Goal: Task Accomplishment & Management: Manage account settings

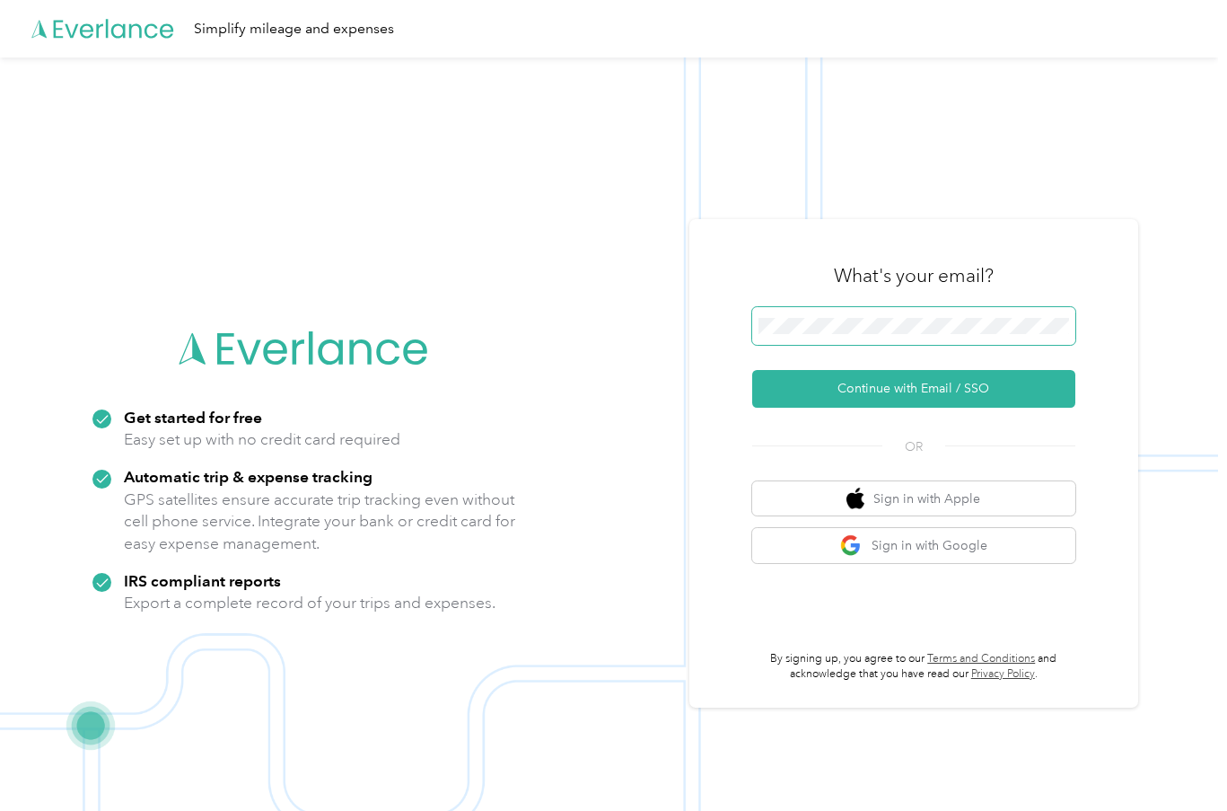
click at [863, 313] on span at bounding box center [913, 326] width 323 height 38
click at [752, 370] on button "Continue with Email / SSO" at bounding box center [913, 389] width 323 height 38
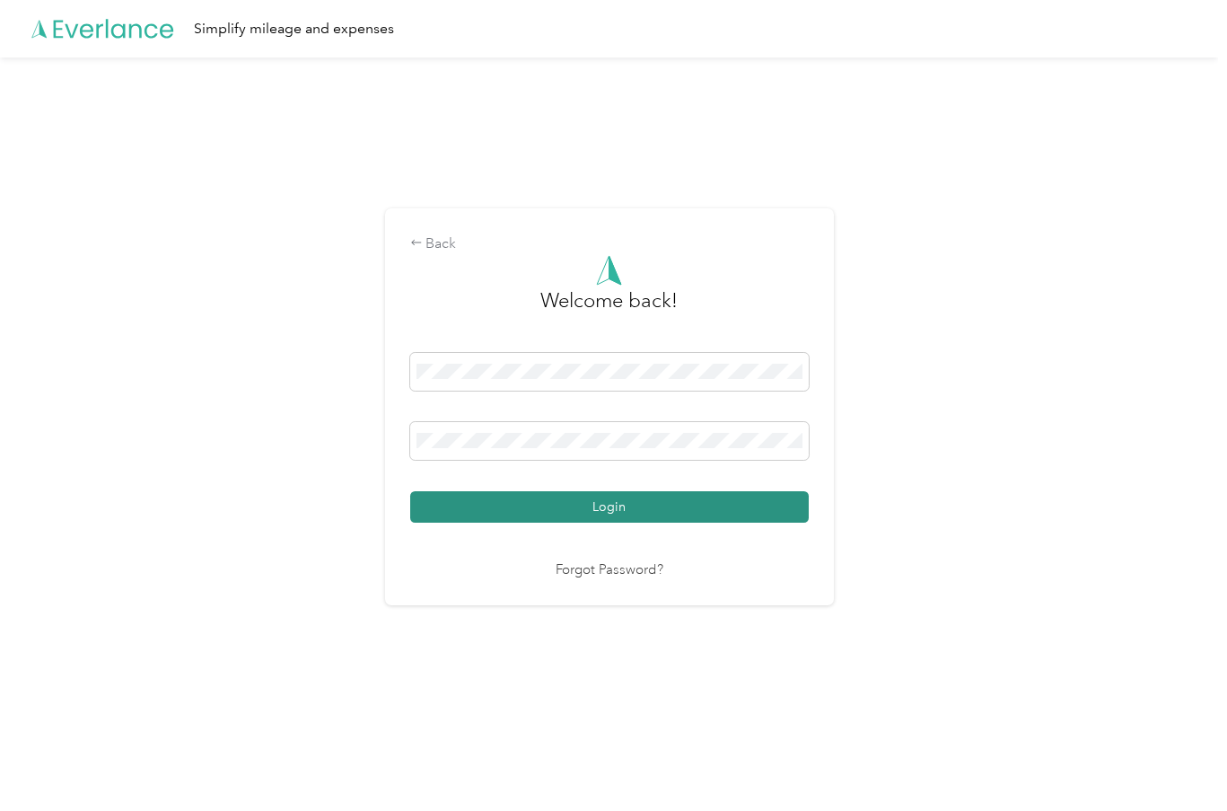
click at [536, 510] on button "Login" at bounding box center [609, 506] width 399 height 31
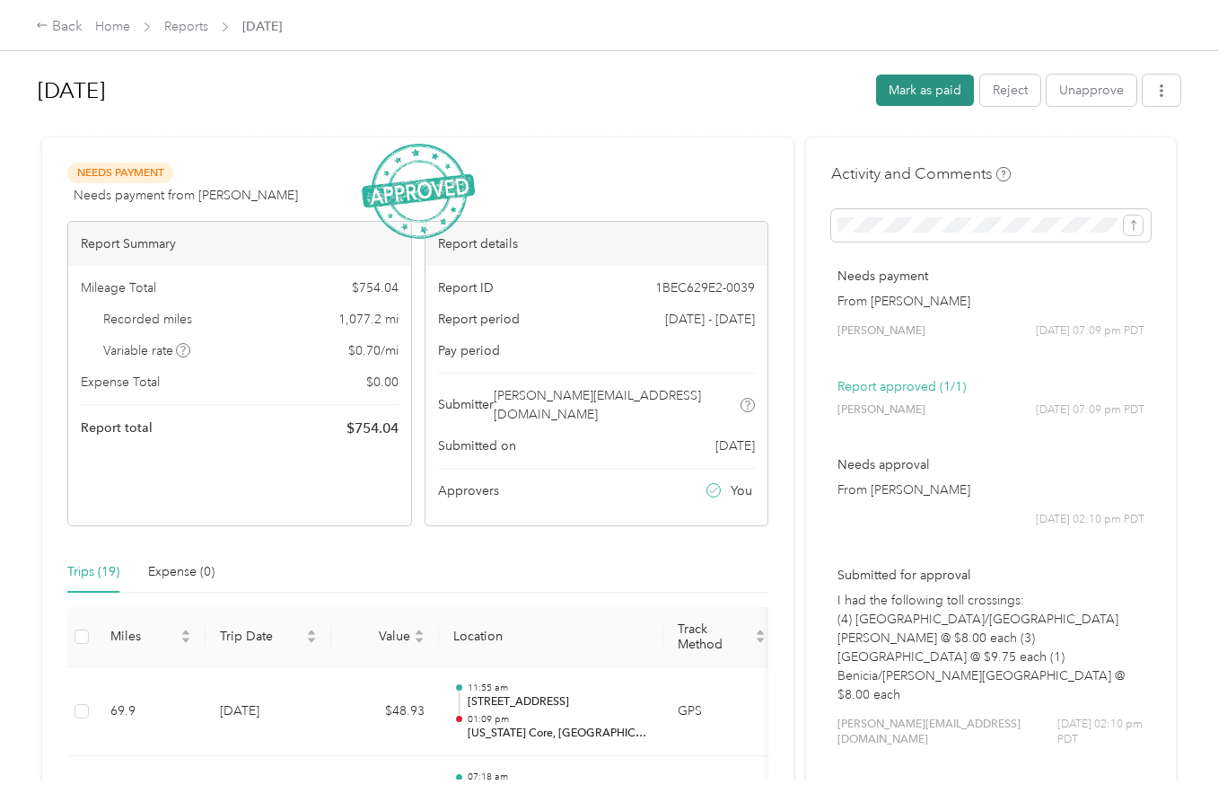
click at [916, 91] on button "Mark as paid" at bounding box center [925, 90] width 98 height 31
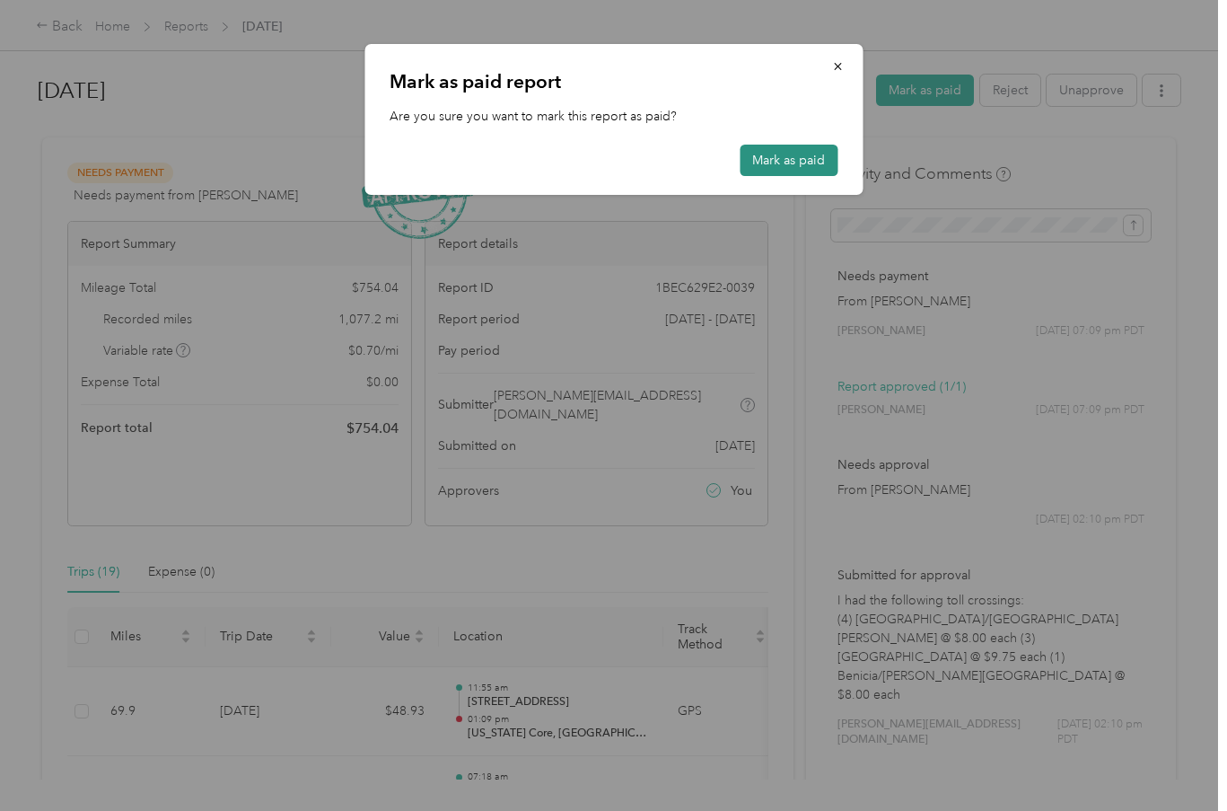
click at [815, 154] on button "Mark as paid" at bounding box center [789, 160] width 98 height 31
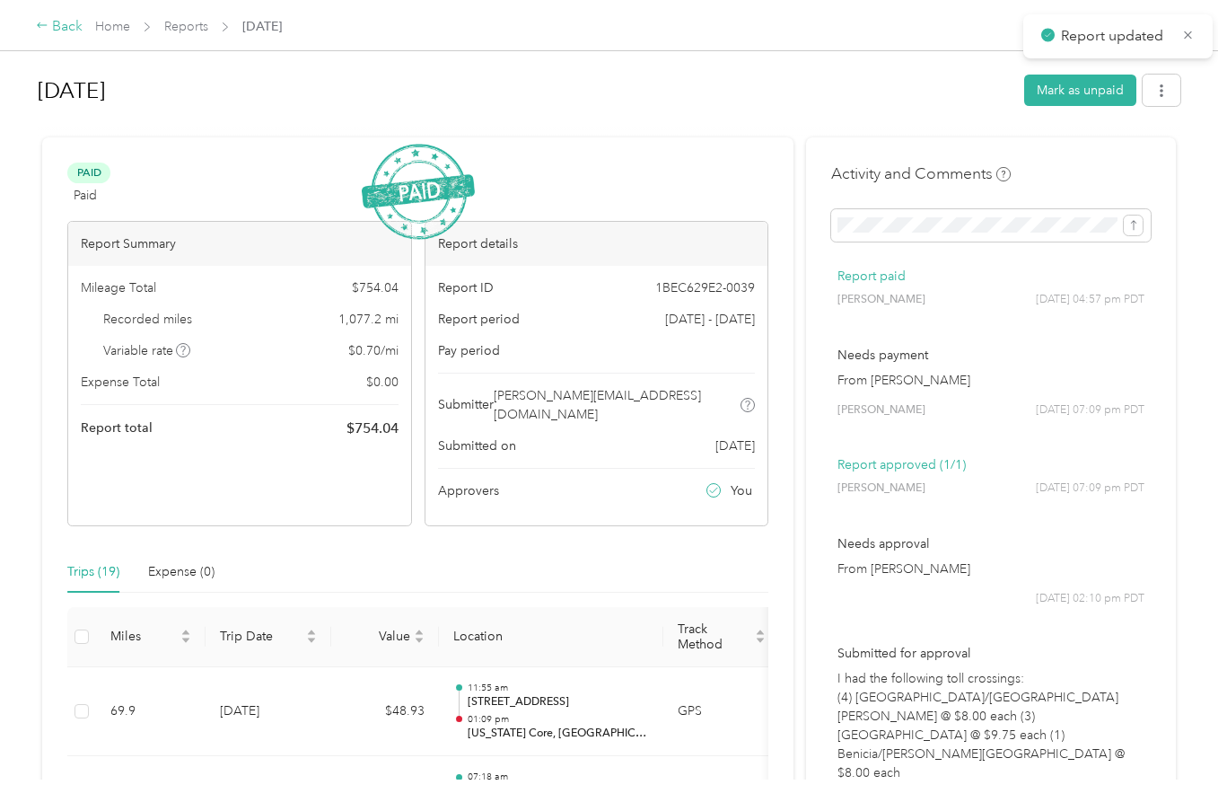
click at [39, 20] on icon at bounding box center [42, 25] width 13 height 13
click at [55, 27] on div "Back" at bounding box center [59, 27] width 47 height 22
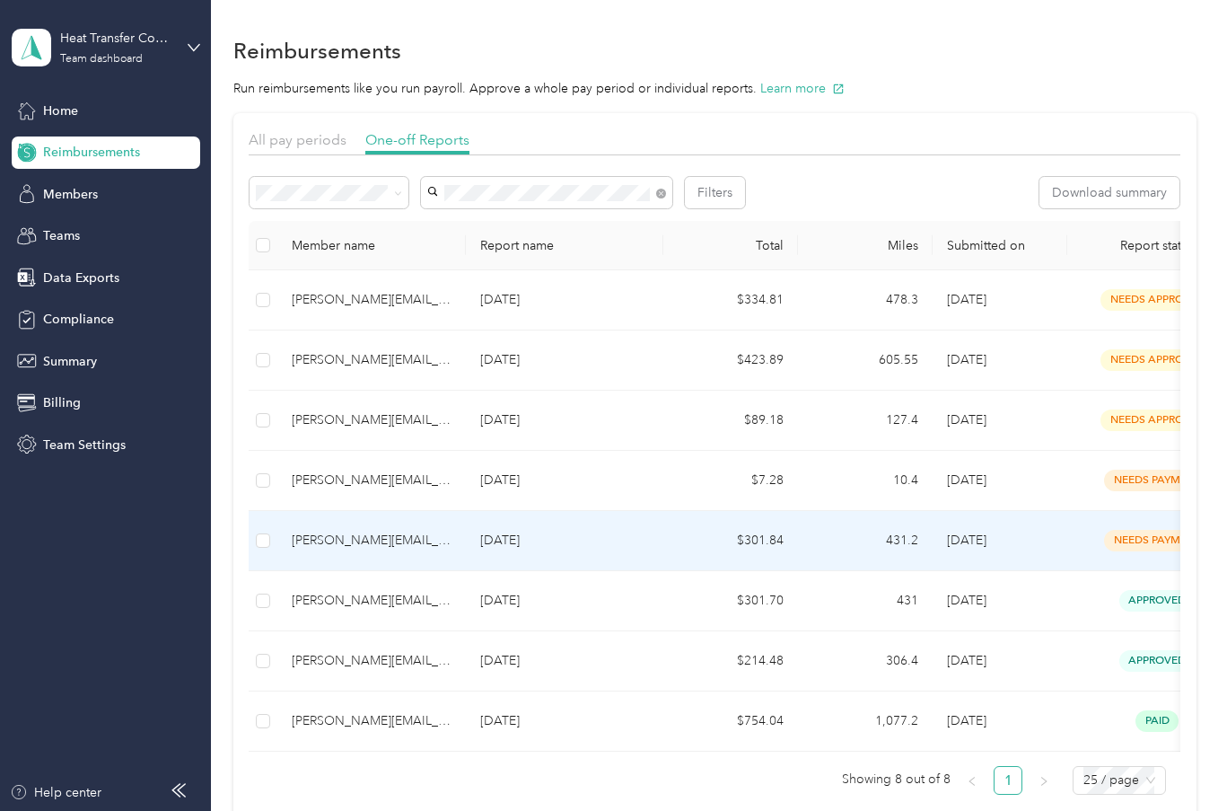
click at [1147, 543] on span "needs payment" at bounding box center [1157, 540] width 106 height 21
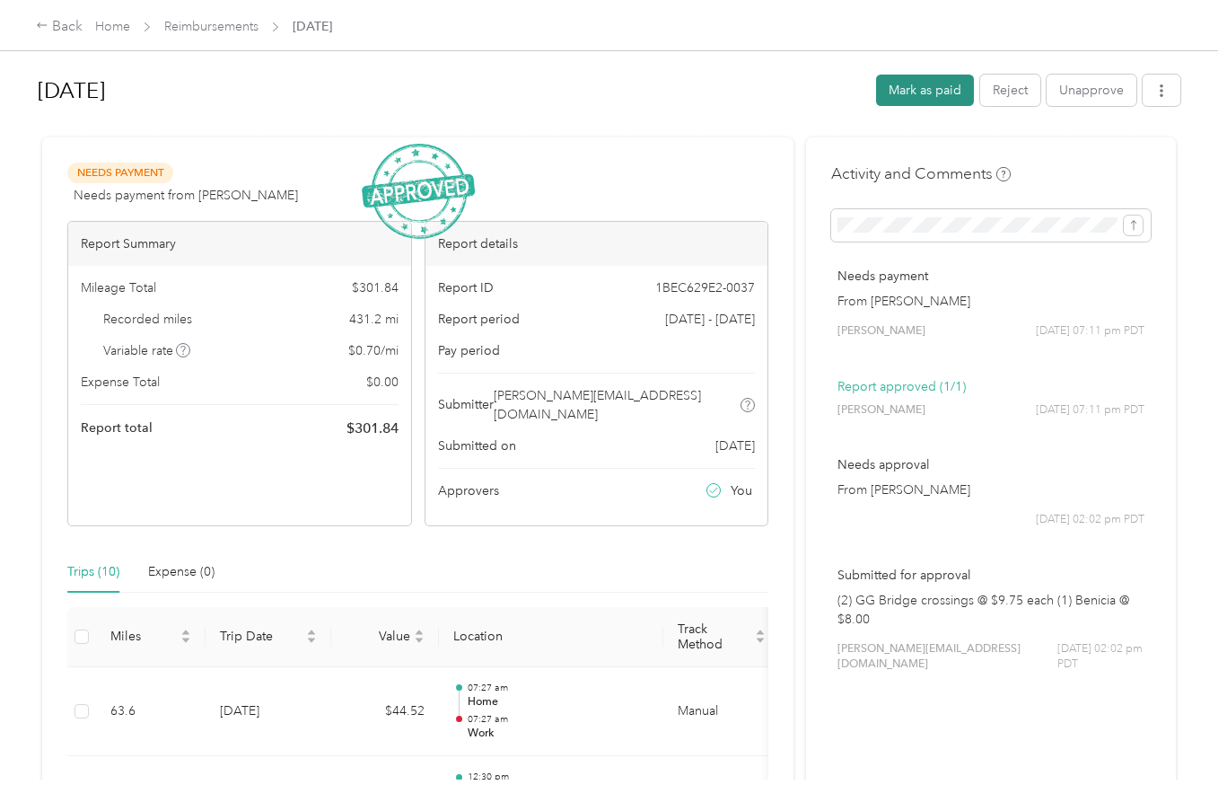
click at [925, 83] on button "Mark as paid" at bounding box center [925, 90] width 98 height 31
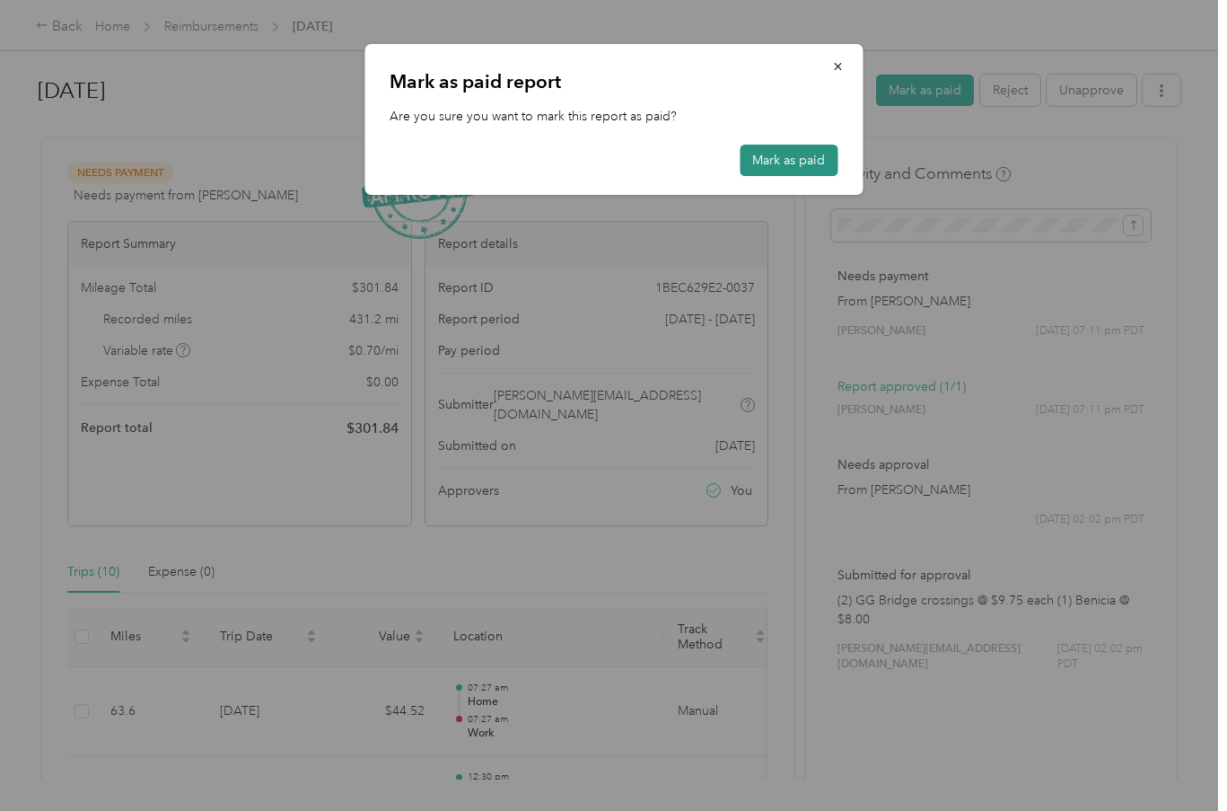
click at [814, 166] on button "Mark as paid" at bounding box center [789, 160] width 98 height 31
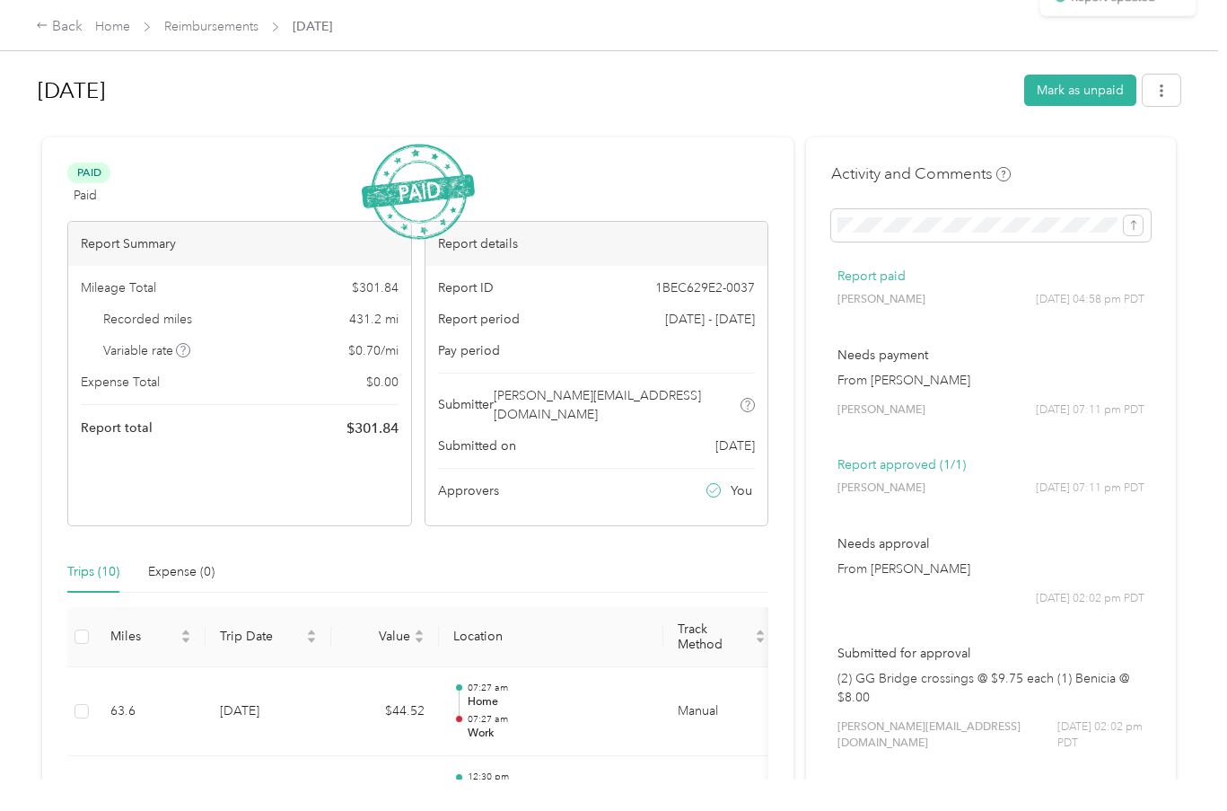
click at [34, 23] on div "Back Home Reimbursements Mar 2025" at bounding box center [613, 25] width 1227 height 50
click at [52, 23] on div "Back" at bounding box center [59, 27] width 47 height 22
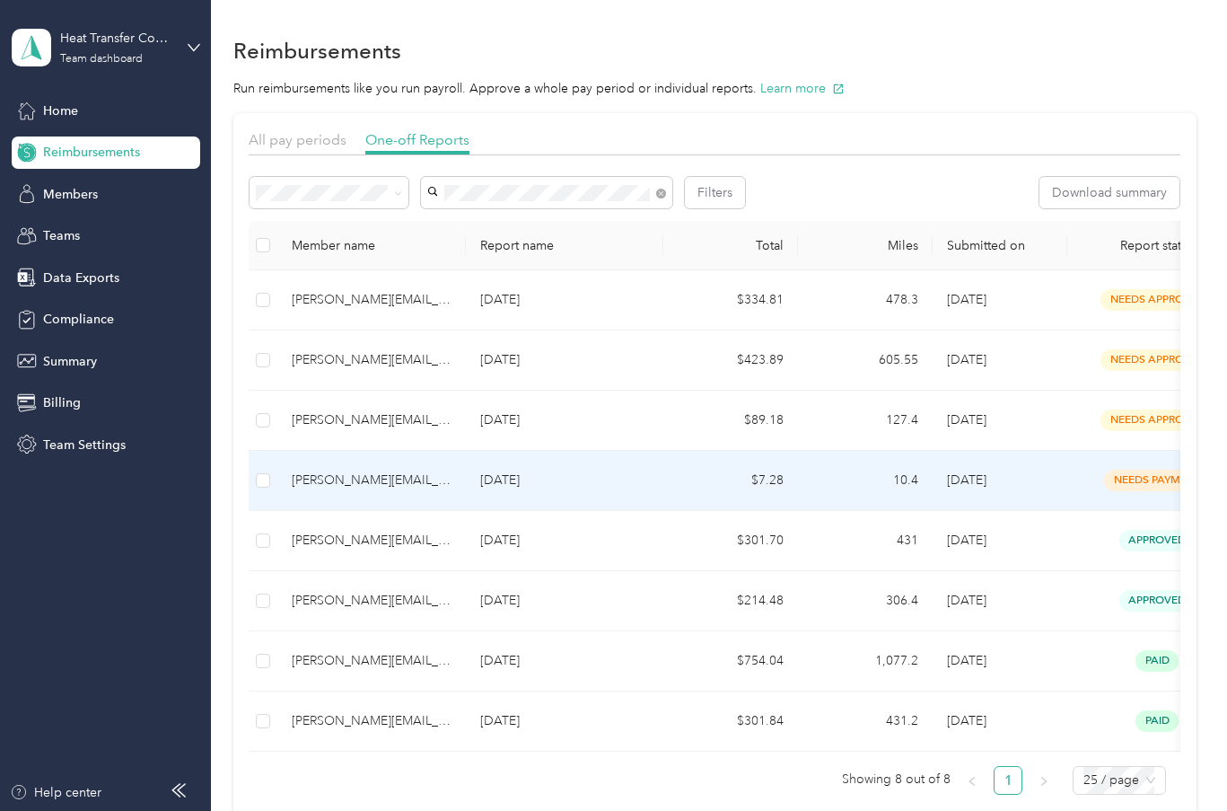
click at [1130, 470] on span "needs payment" at bounding box center [1157, 479] width 106 height 21
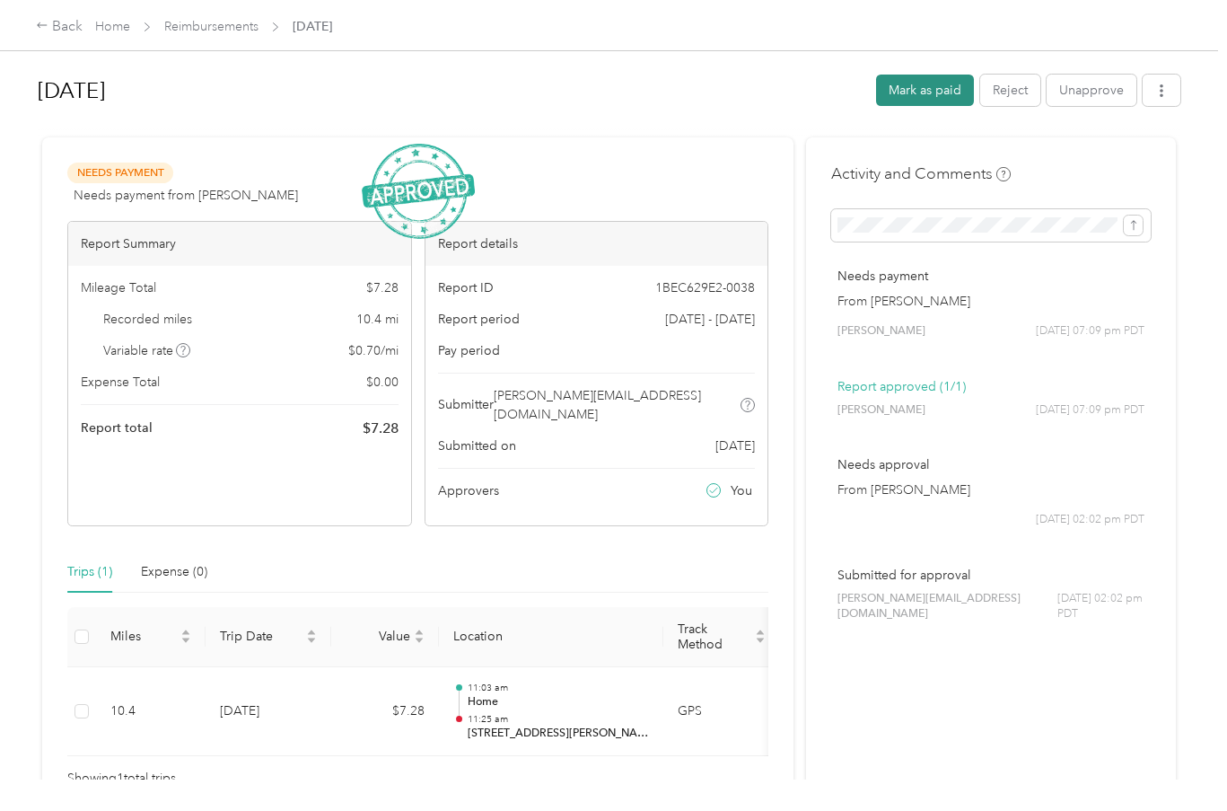
click at [907, 82] on button "Mark as paid" at bounding box center [925, 90] width 98 height 31
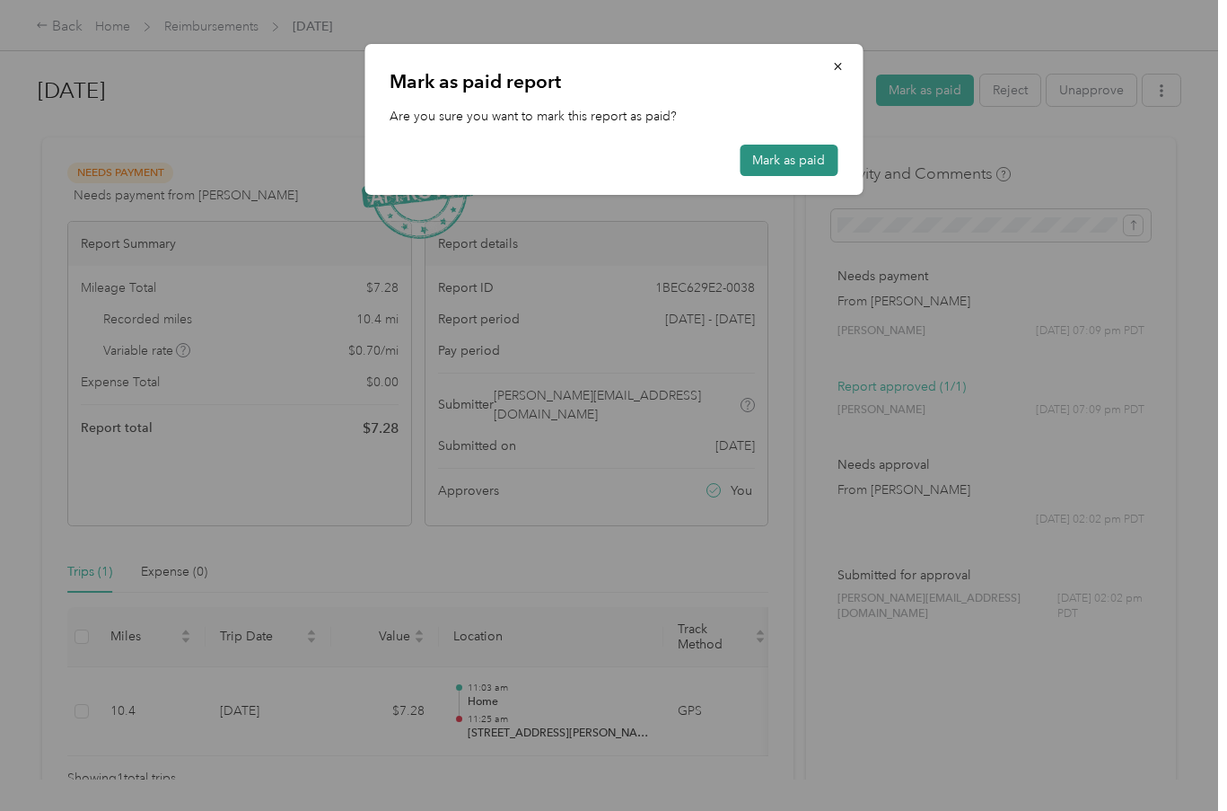
click at [804, 162] on button "Mark as paid" at bounding box center [789, 160] width 98 height 31
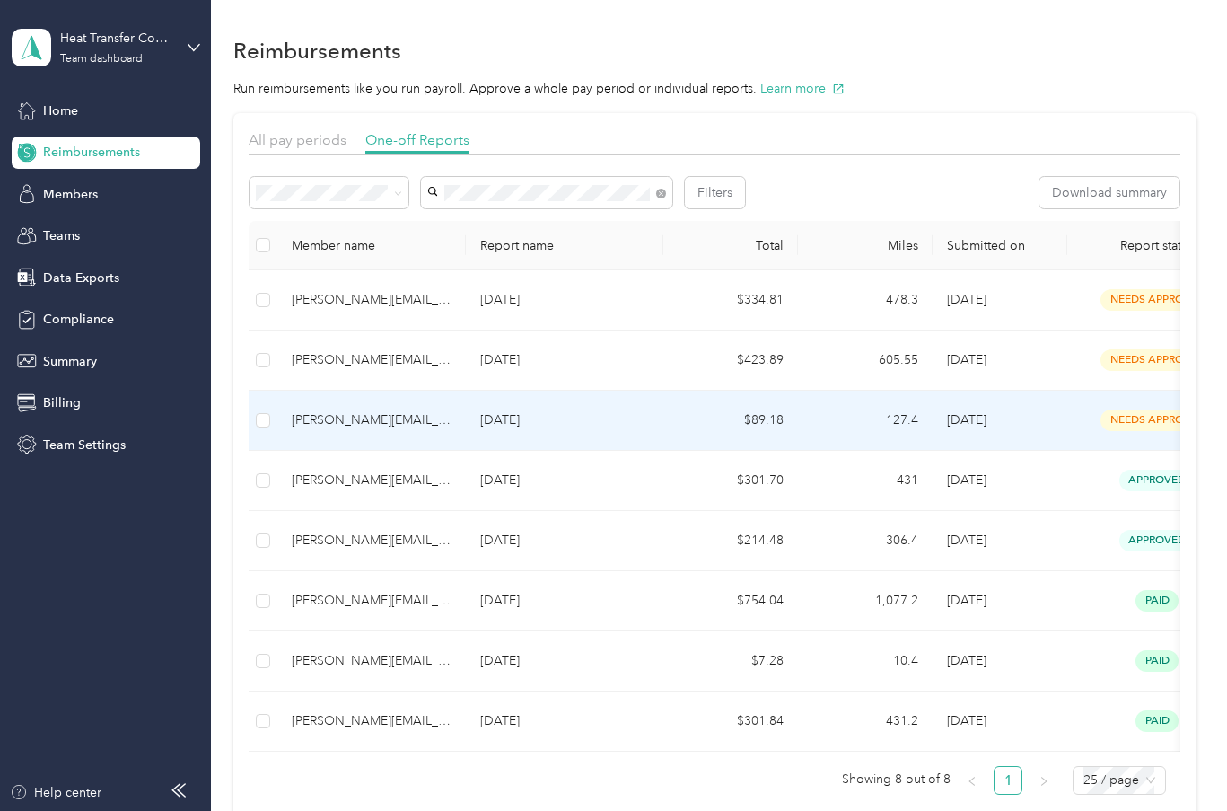
click at [543, 414] on p "Jun 2025" at bounding box center [564, 420] width 169 height 20
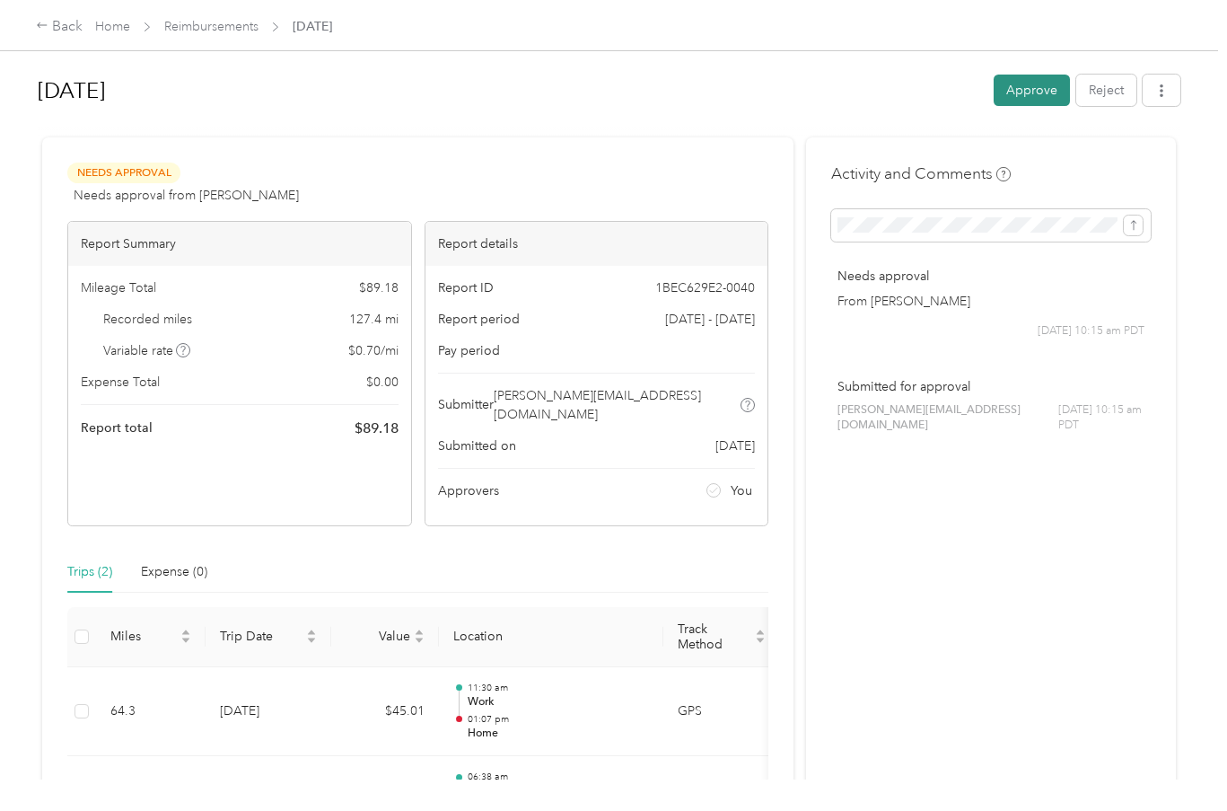
click at [1010, 85] on button "Approve" at bounding box center [1032, 90] width 76 height 31
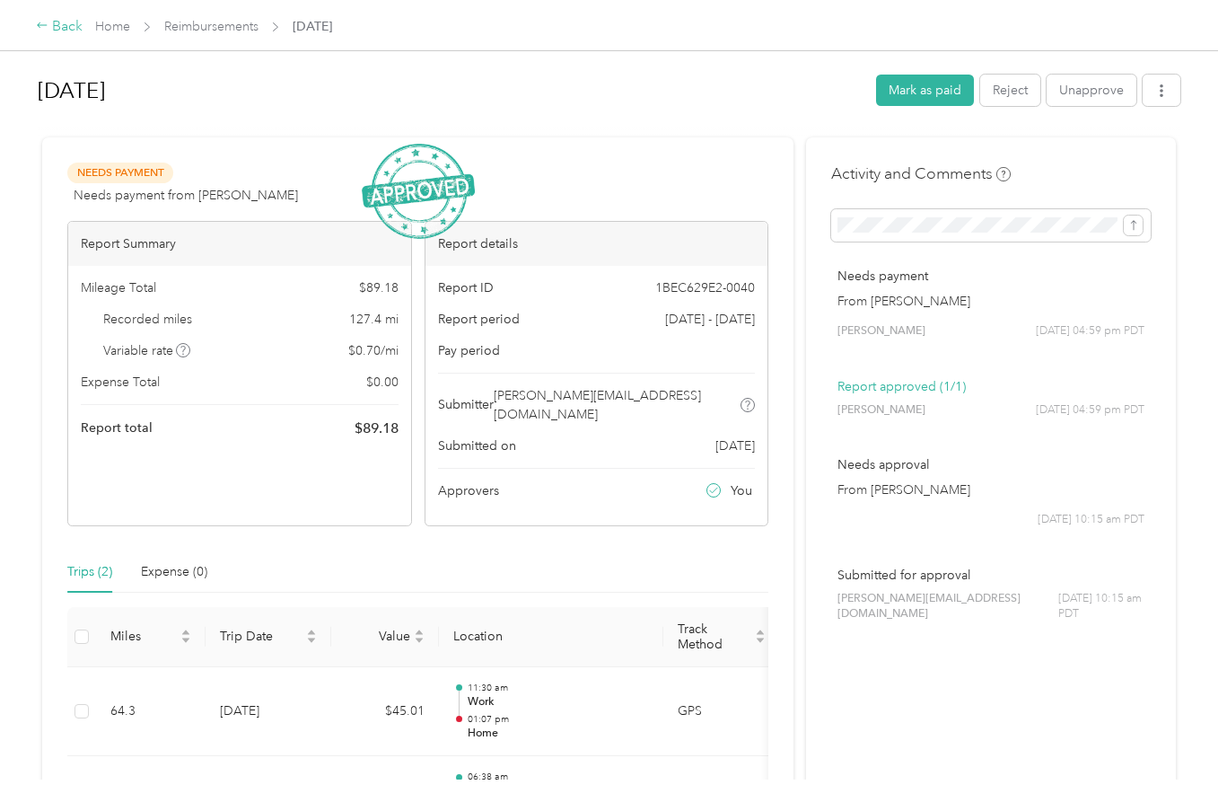
click at [57, 26] on div "Back" at bounding box center [59, 27] width 47 height 22
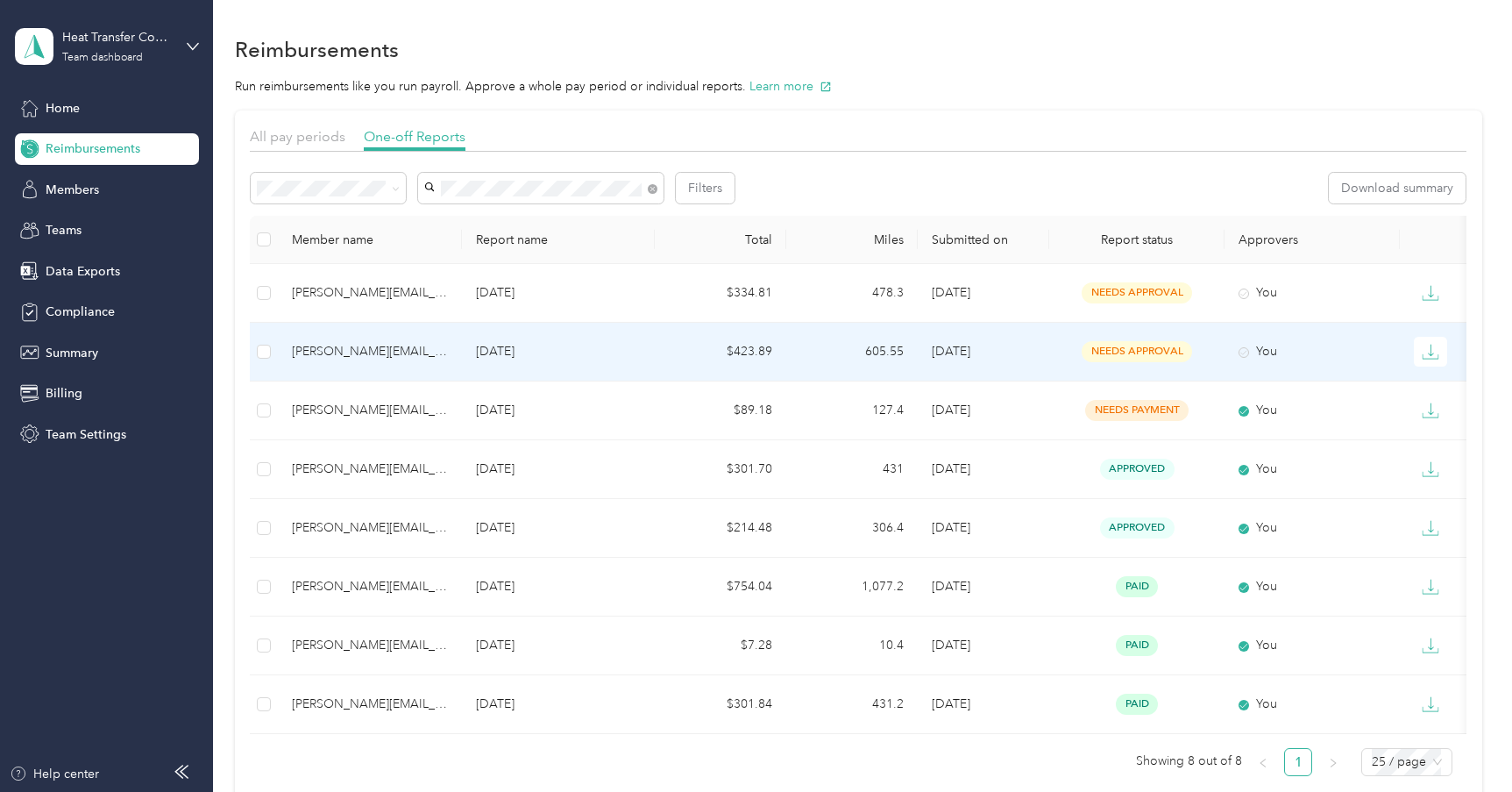
click at [1122, 340] on td "needs approval" at bounding box center [1137, 352] width 176 height 59
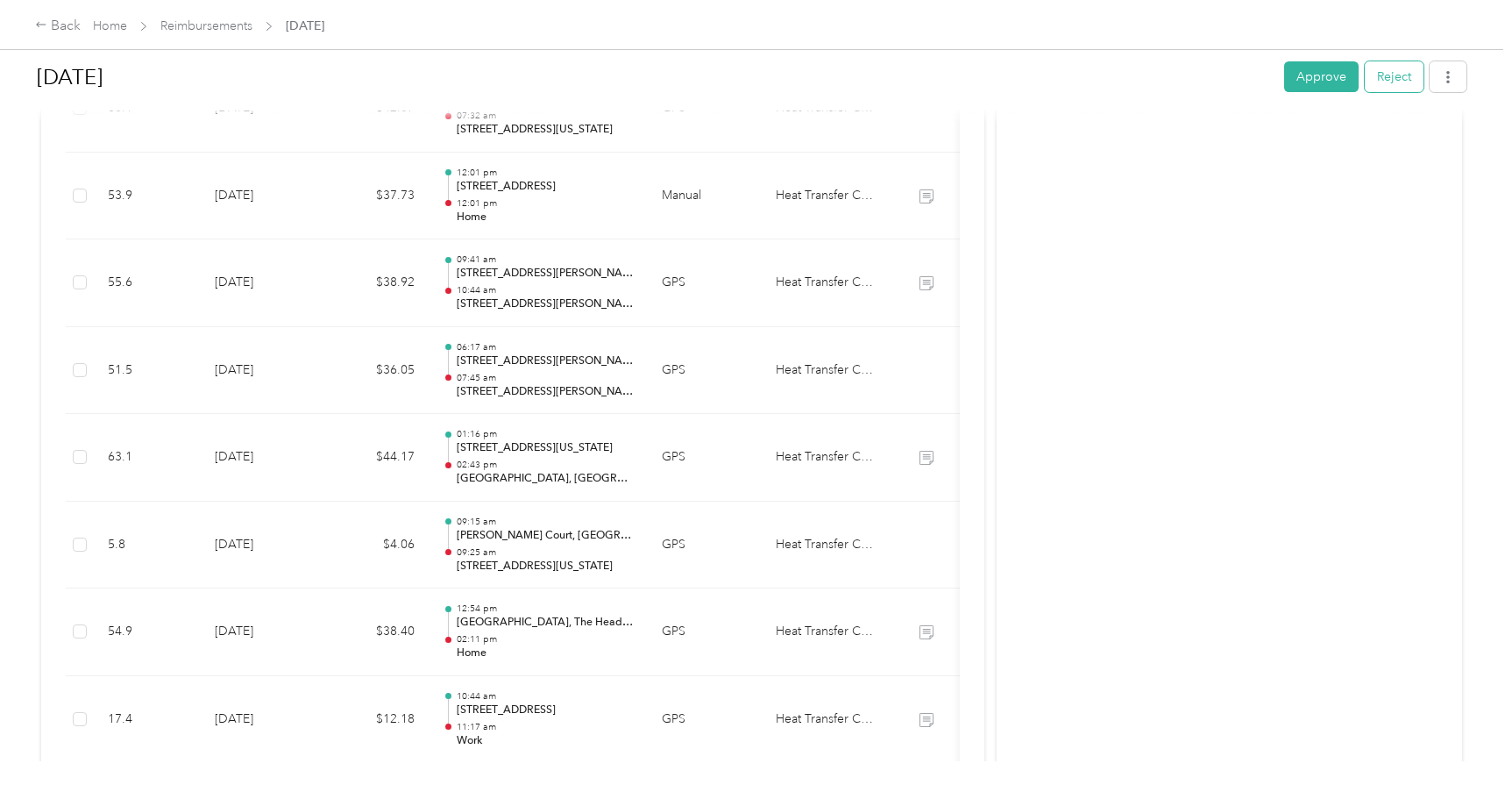
scroll to position [624, 0]
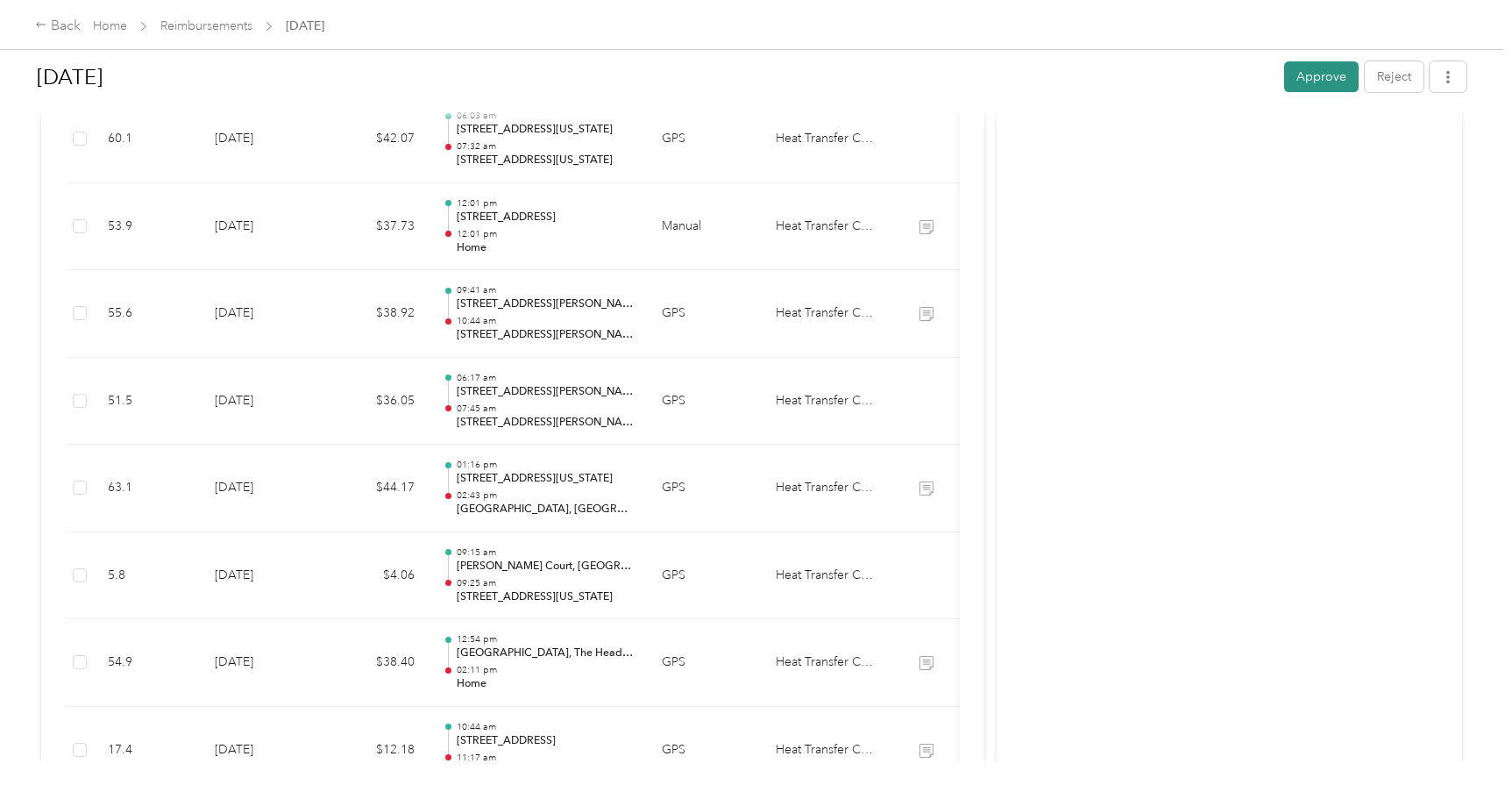
click at [1206, 75] on button "Approve" at bounding box center [1322, 76] width 74 height 30
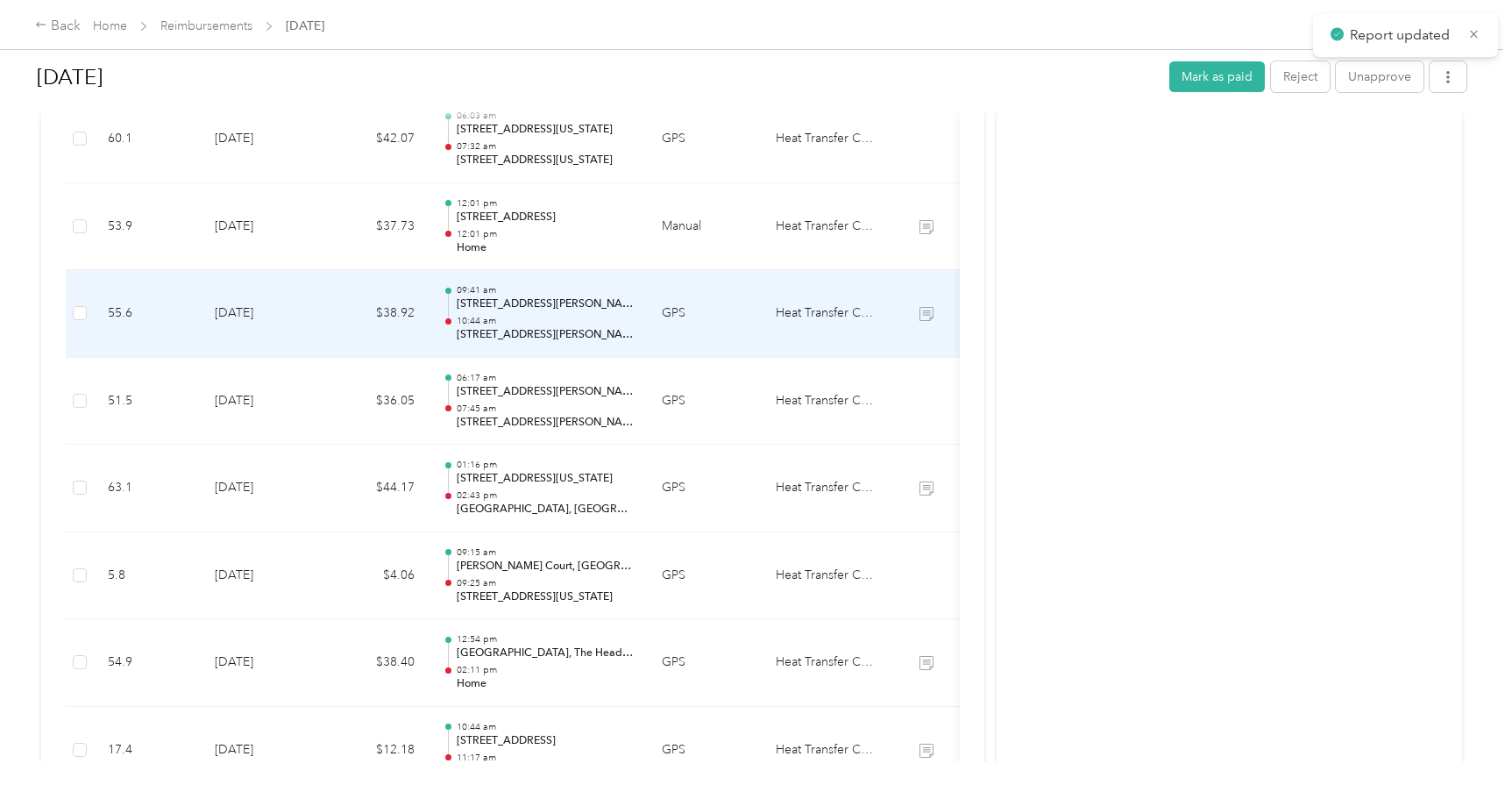
scroll to position [0, 0]
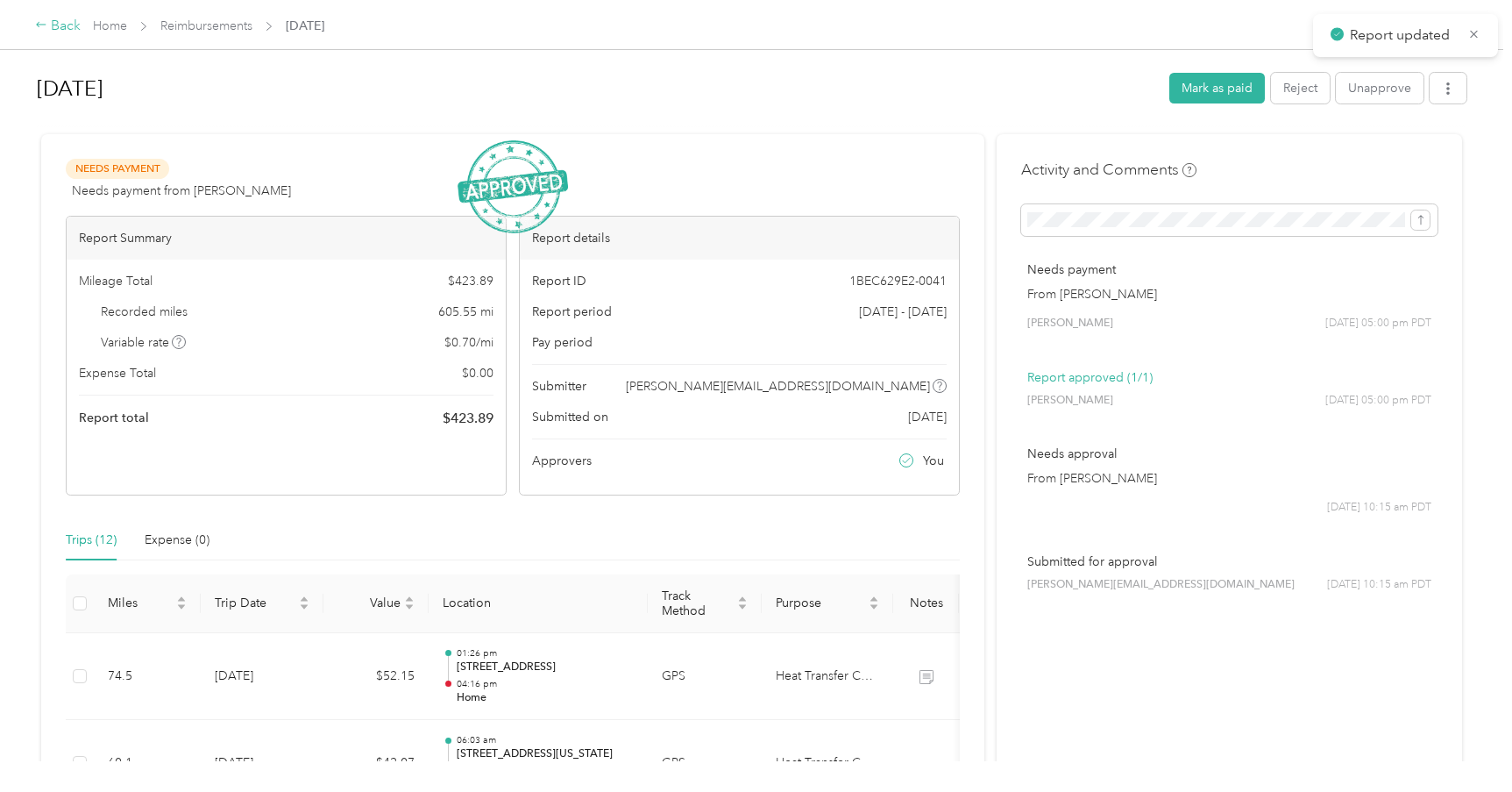
click at [48, 21] on div "Back" at bounding box center [58, 26] width 46 height 21
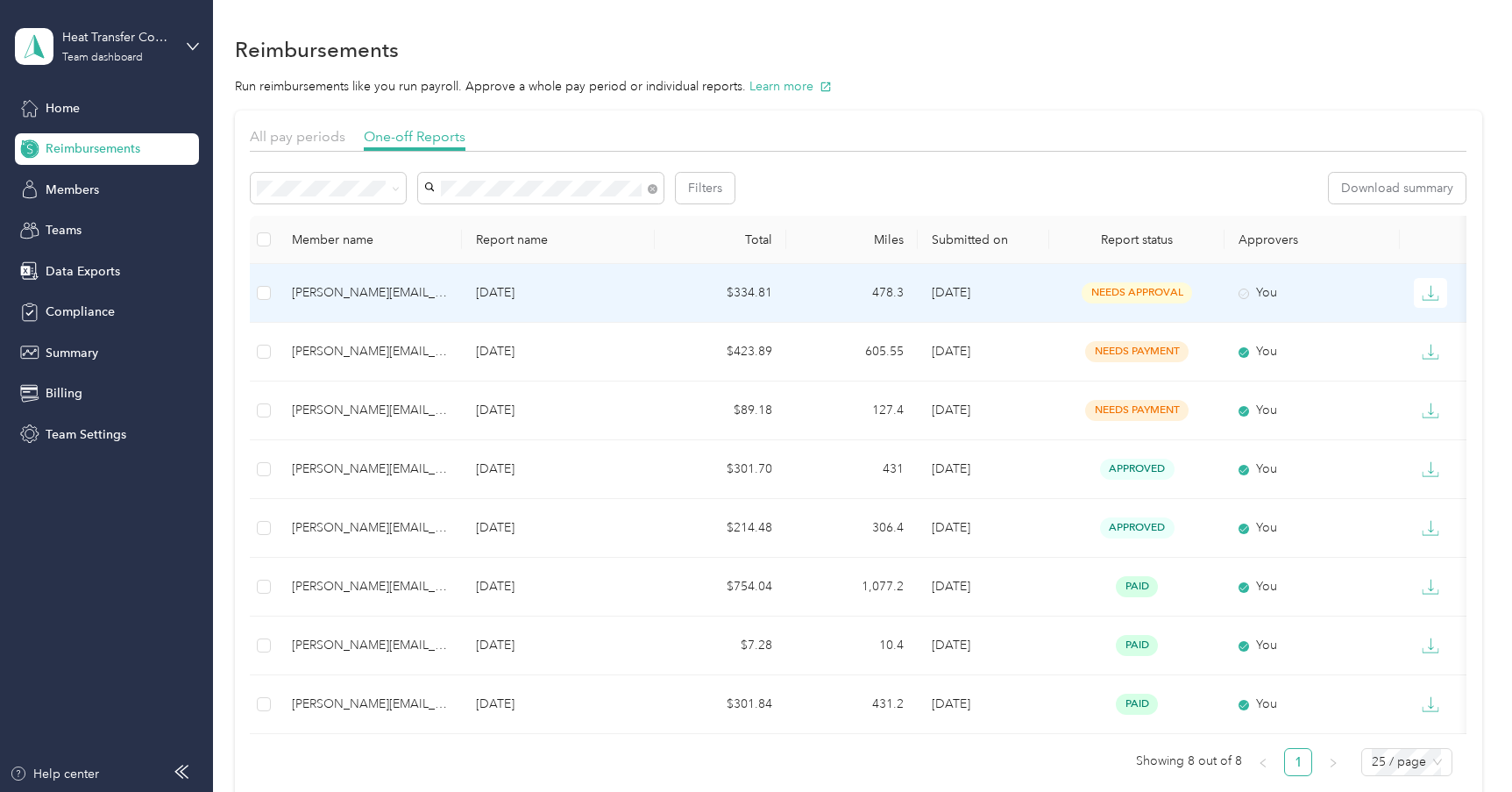
click at [1141, 285] on span "needs approval" at bounding box center [1137, 292] width 110 height 21
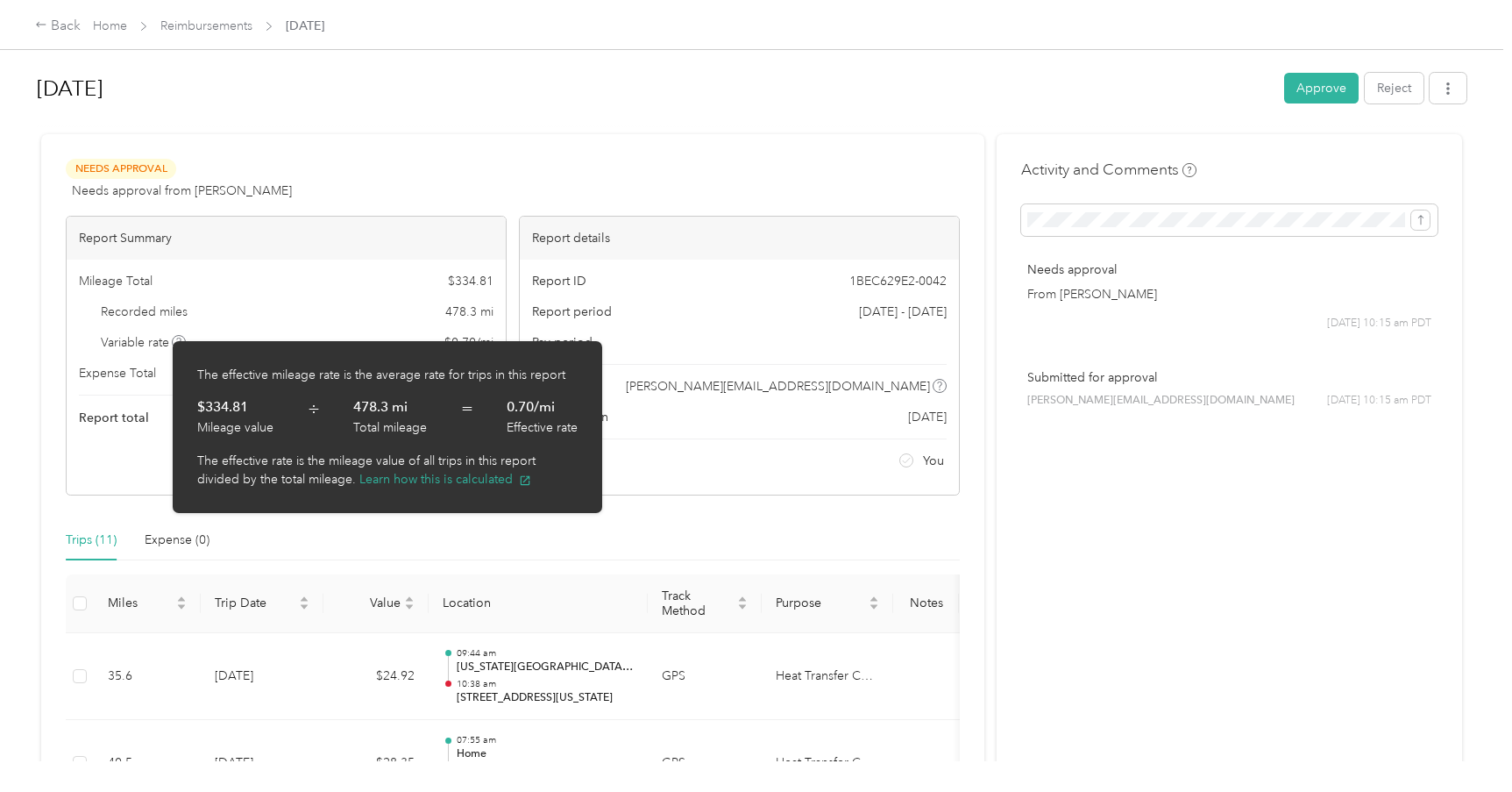
click at [781, 461] on div "Approvers You" at bounding box center [739, 460] width 415 height 19
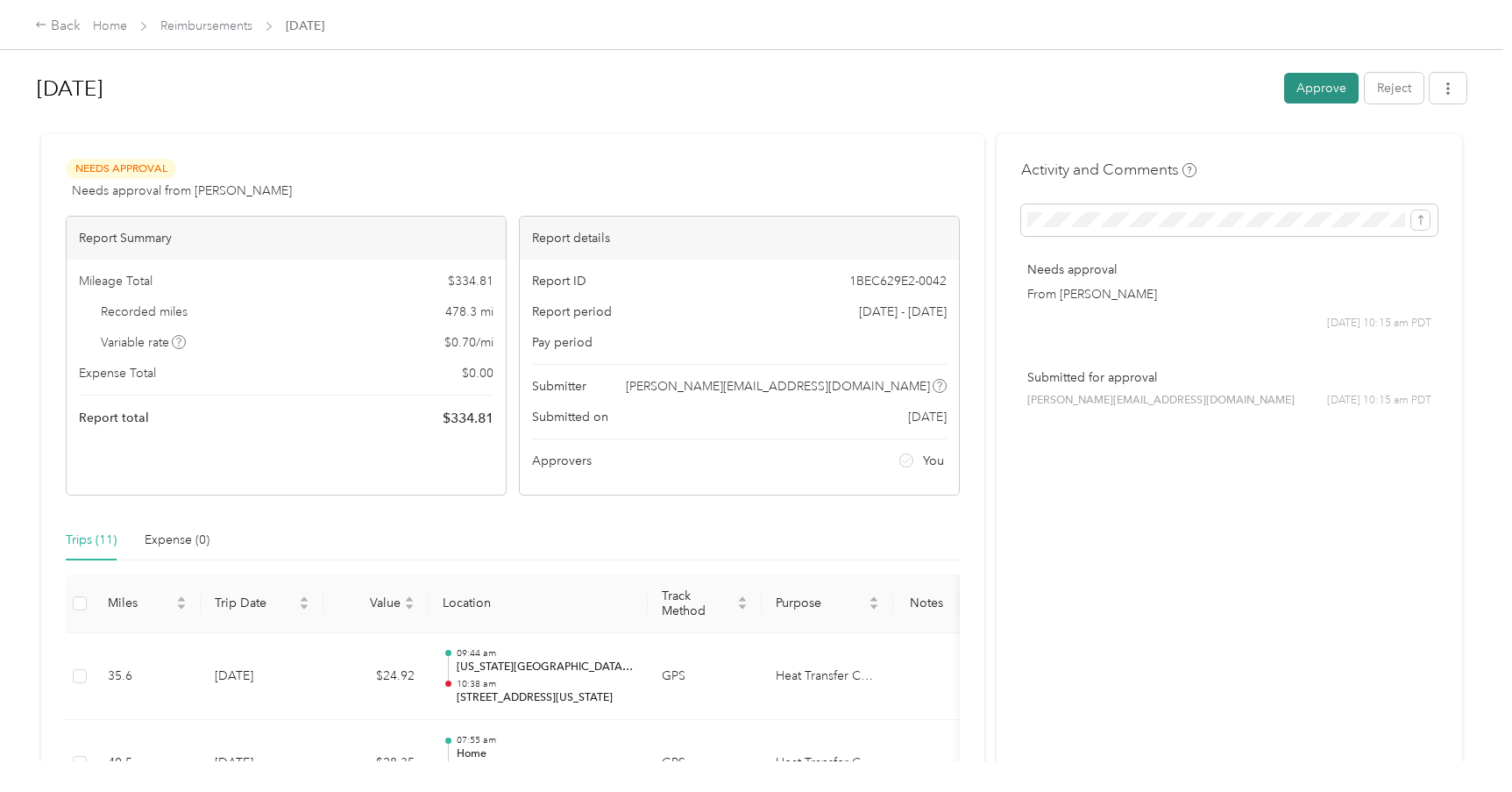
click at [1206, 81] on button "Approve" at bounding box center [1322, 88] width 74 height 30
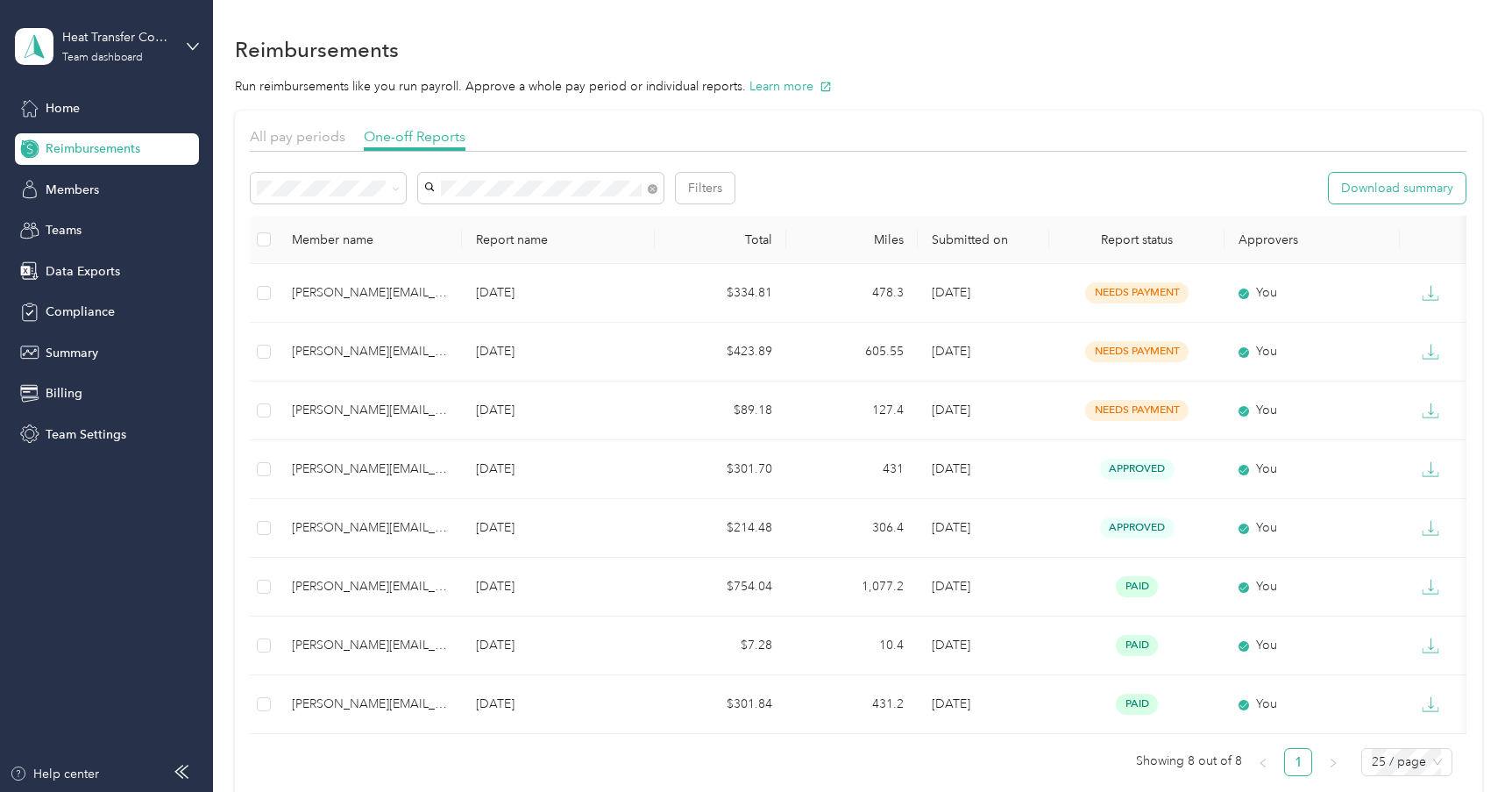
click at [1206, 180] on button "Download summary" at bounding box center [1398, 188] width 137 height 30
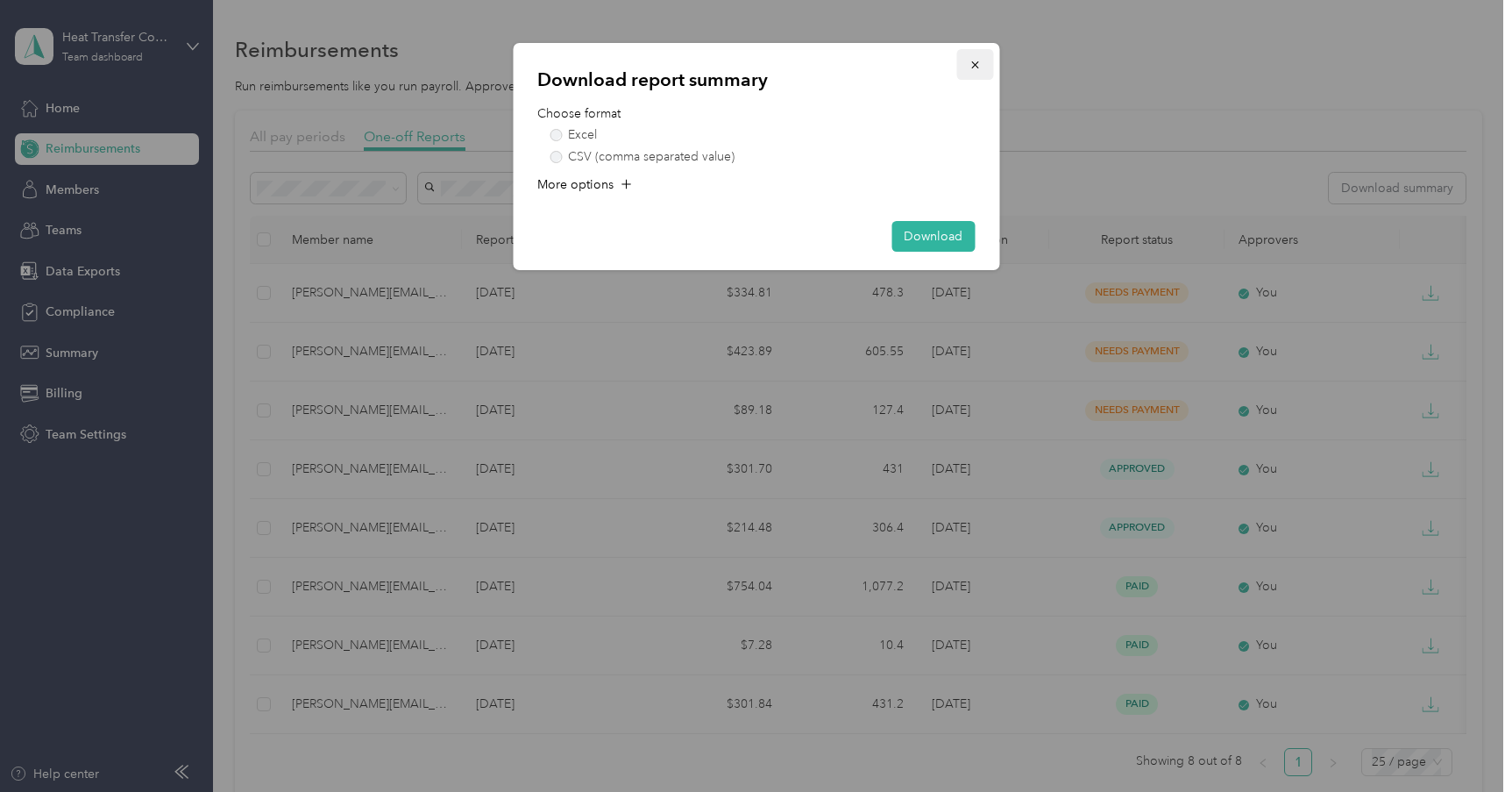
click at [973, 60] on icon "button" at bounding box center [975, 64] width 13 height 13
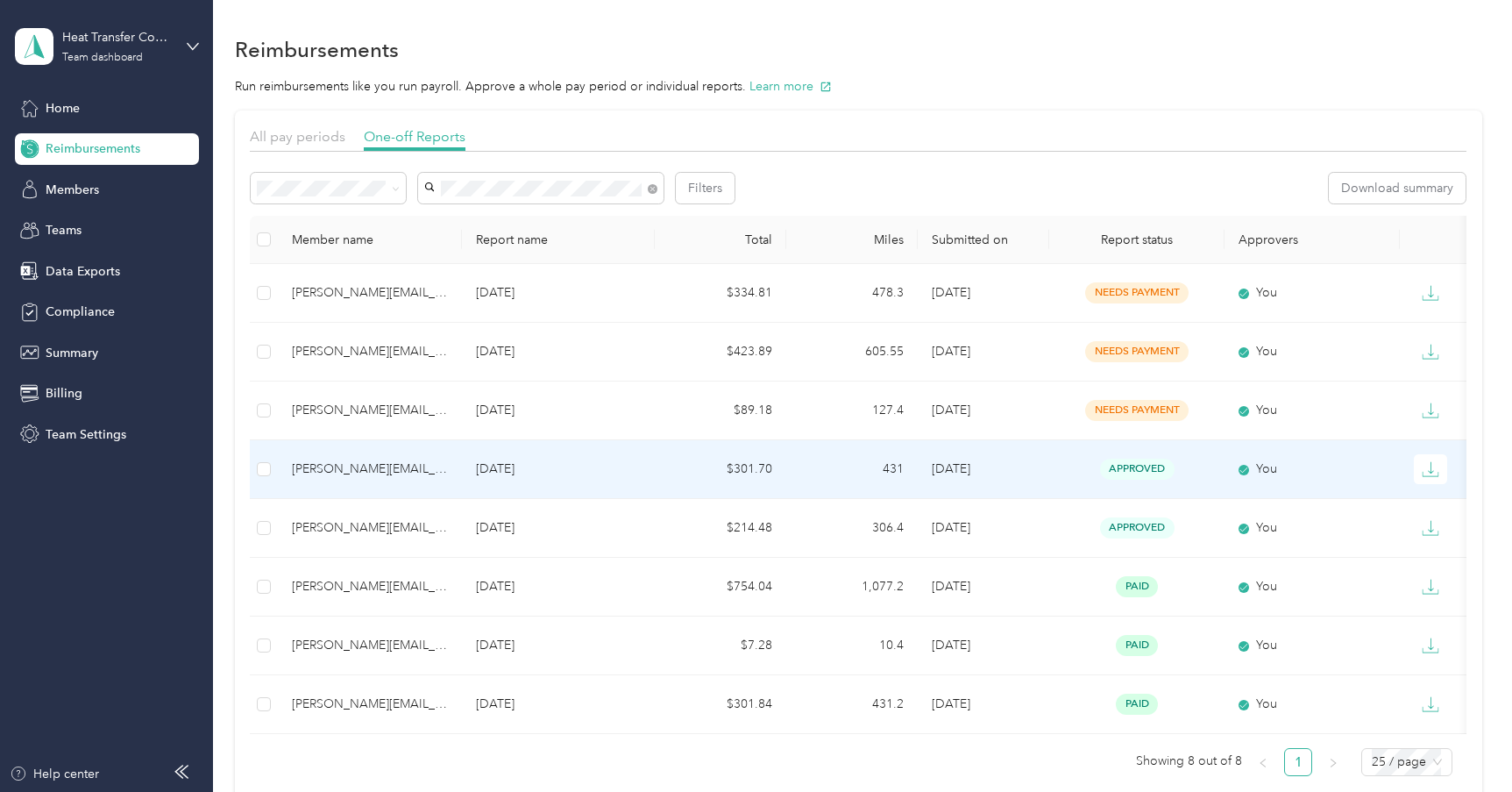
click at [1145, 469] on span "approved" at bounding box center [1138, 468] width 74 height 21
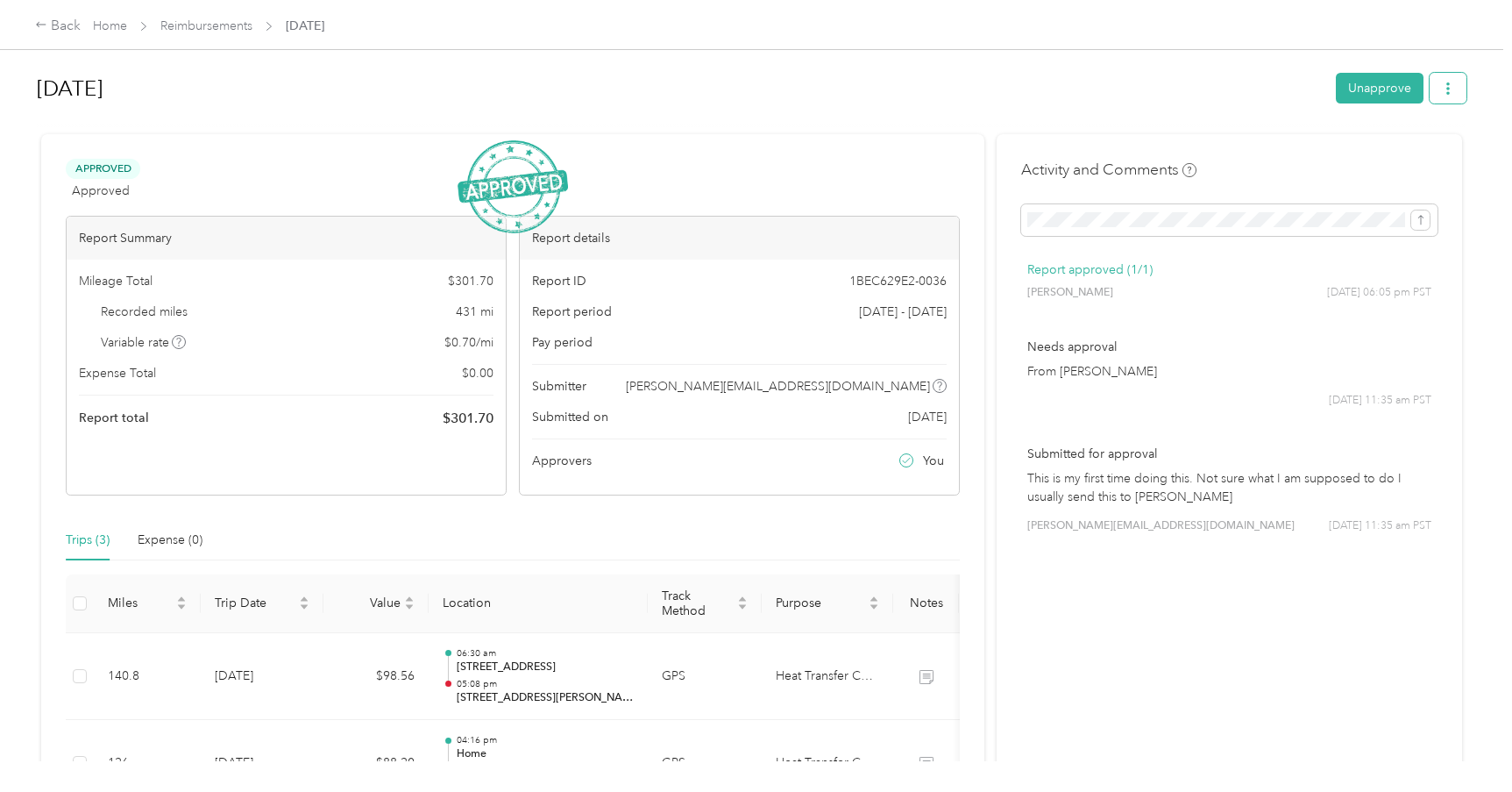
click at [1206, 90] on icon "button" at bounding box center [1449, 88] width 13 height 13
click at [945, 88] on h1 "Jan 2025" at bounding box center [681, 88] width 1287 height 42
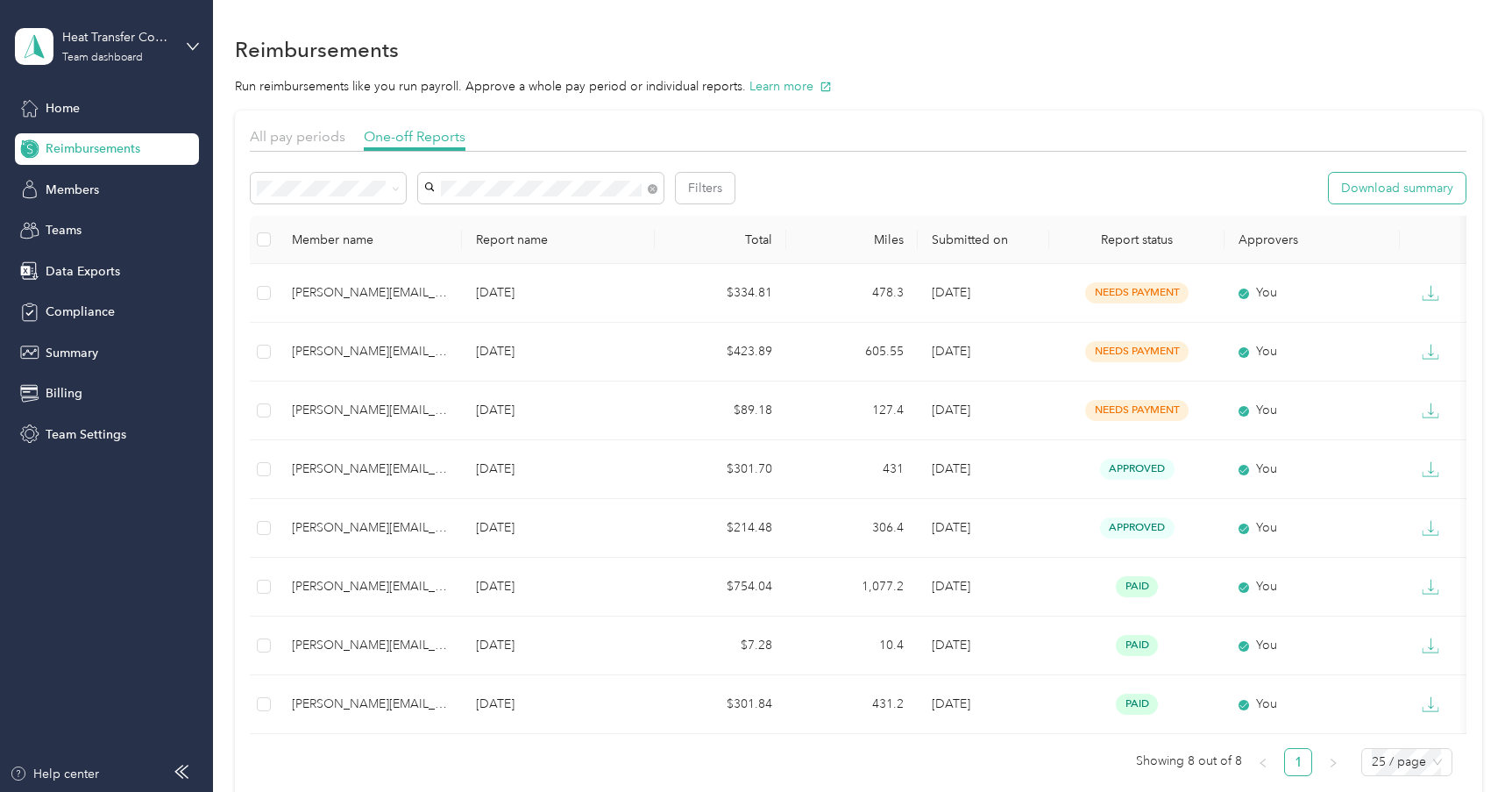
click at [1206, 186] on button "Download summary" at bounding box center [1398, 188] width 137 height 30
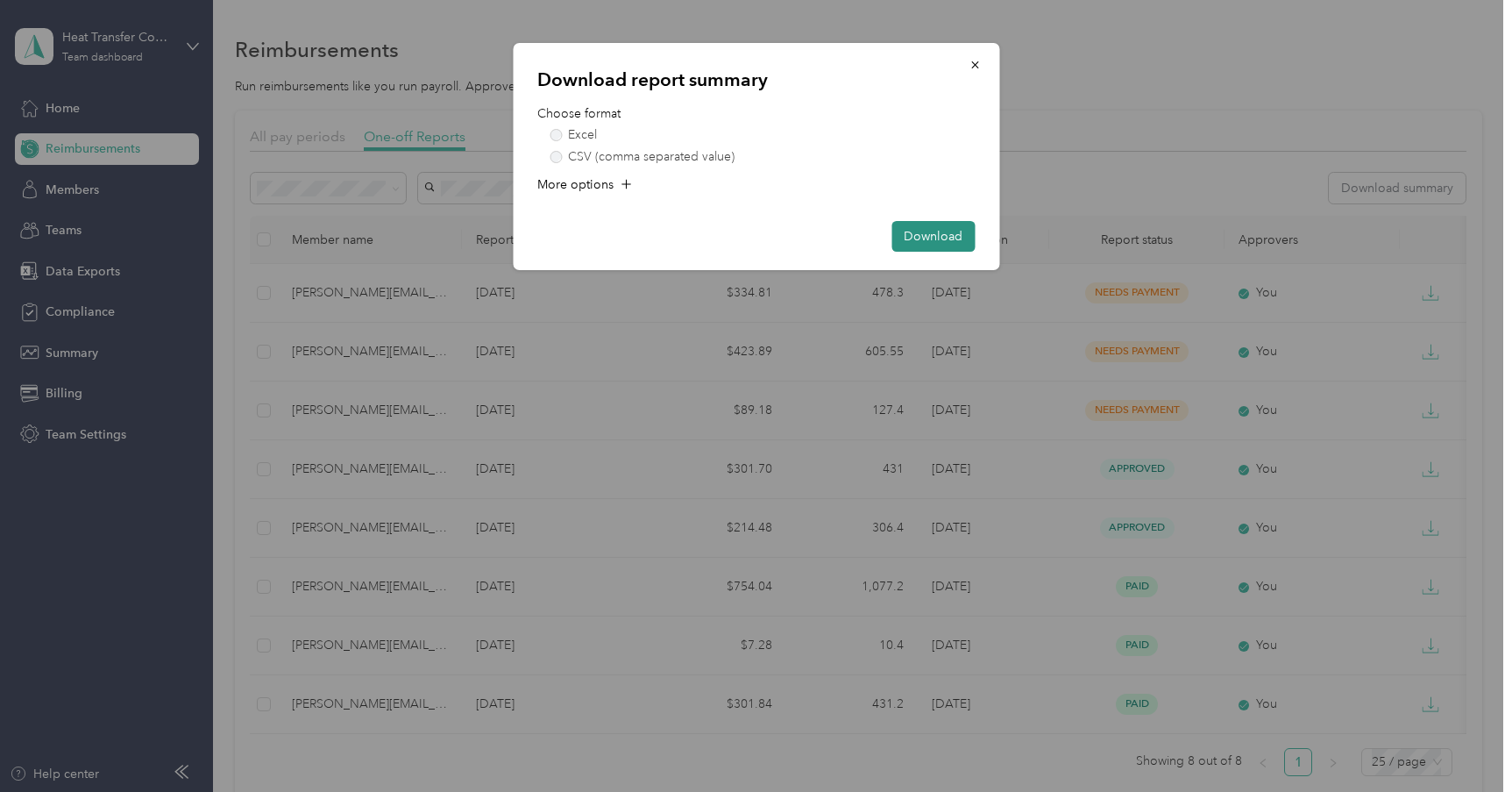
click at [948, 232] on button "Download" at bounding box center [933, 235] width 83 height 30
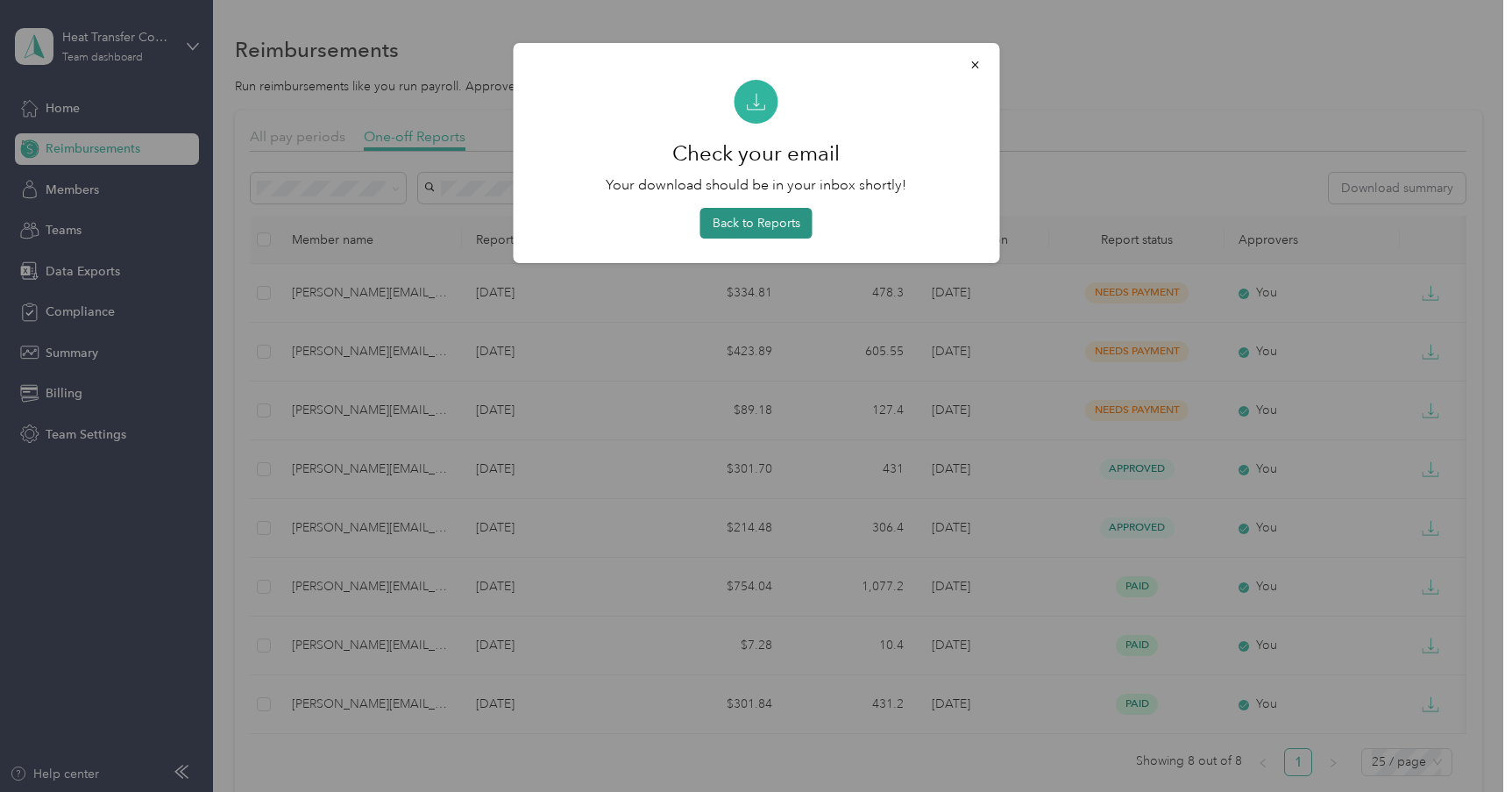
click at [777, 227] on button "Back to Reports" at bounding box center [756, 223] width 112 height 30
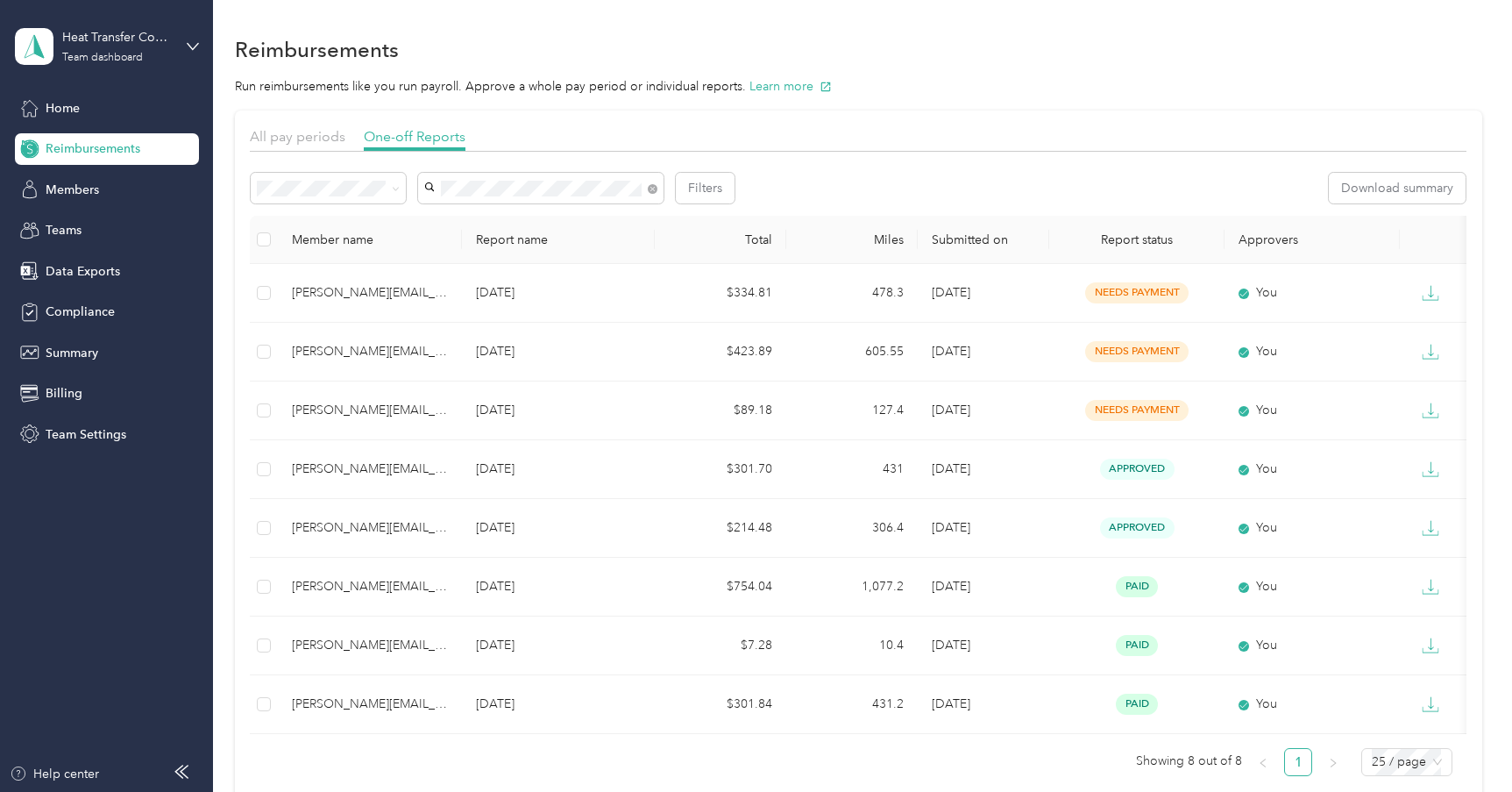
click at [56, 146] on span "Reimbursements" at bounding box center [93, 148] width 95 height 19
click at [420, 132] on span "One-off Reports" at bounding box center [415, 136] width 102 height 17
click at [418, 136] on span "One-off Reports" at bounding box center [415, 136] width 102 height 17
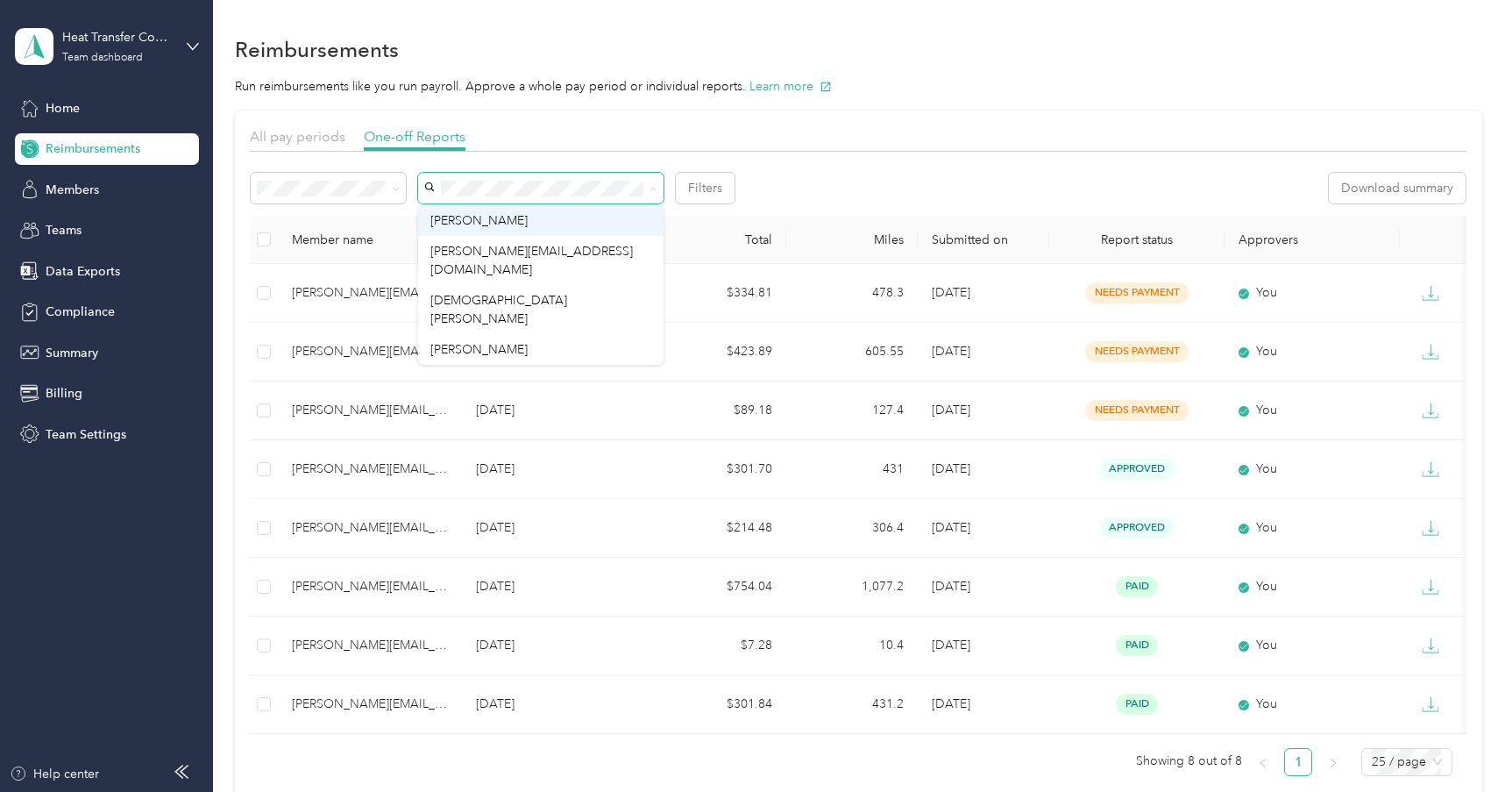
click at [478, 218] on span "Phil Haas" at bounding box center [480, 220] width 98 height 15
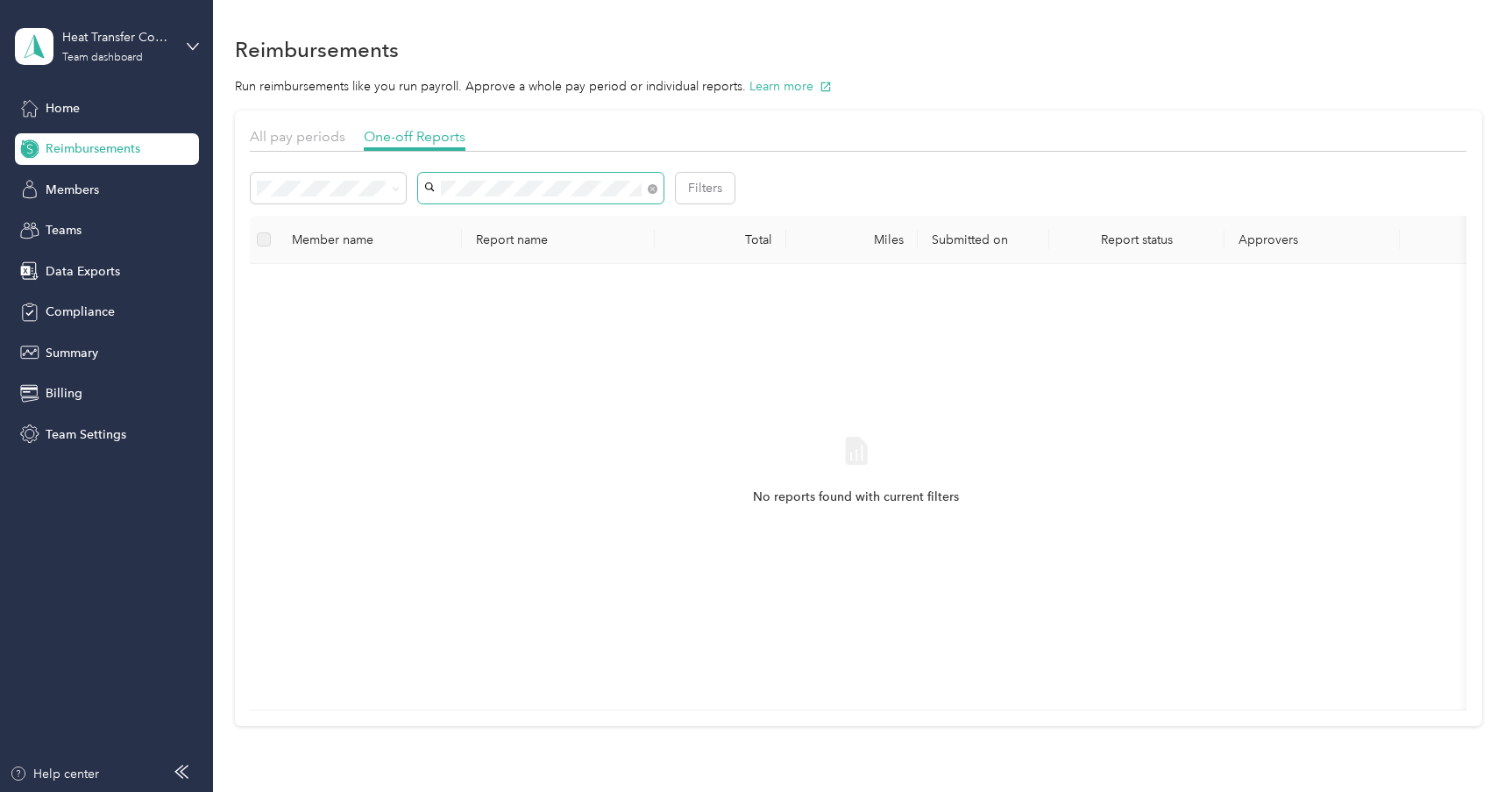
click at [647, 188] on span at bounding box center [650, 188] width 16 height 19
click at [648, 187] on span at bounding box center [652, 188] width 10 height 15
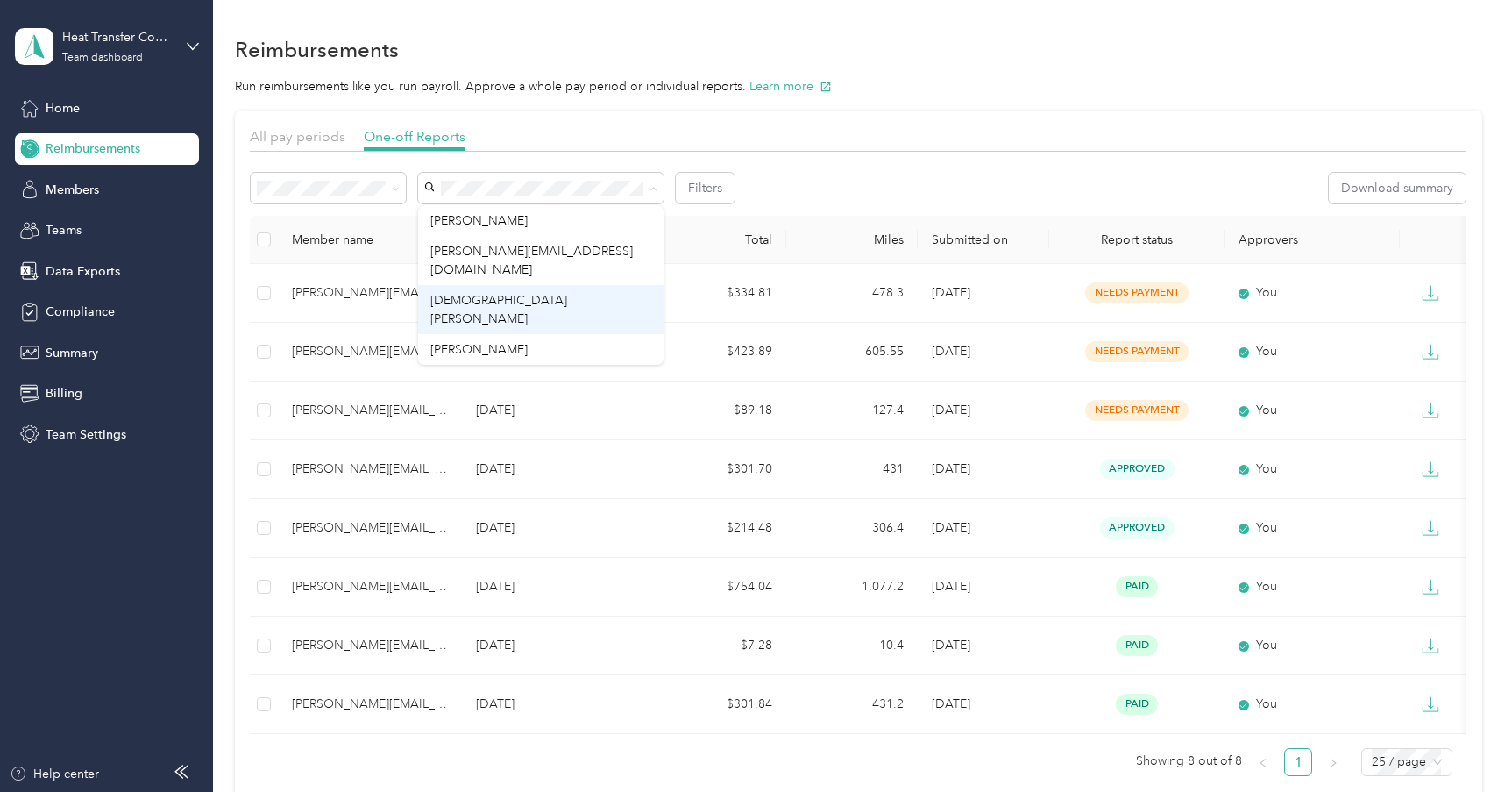
click at [495, 293] on span "Jesus Quintero" at bounding box center [499, 310] width 137 height 33
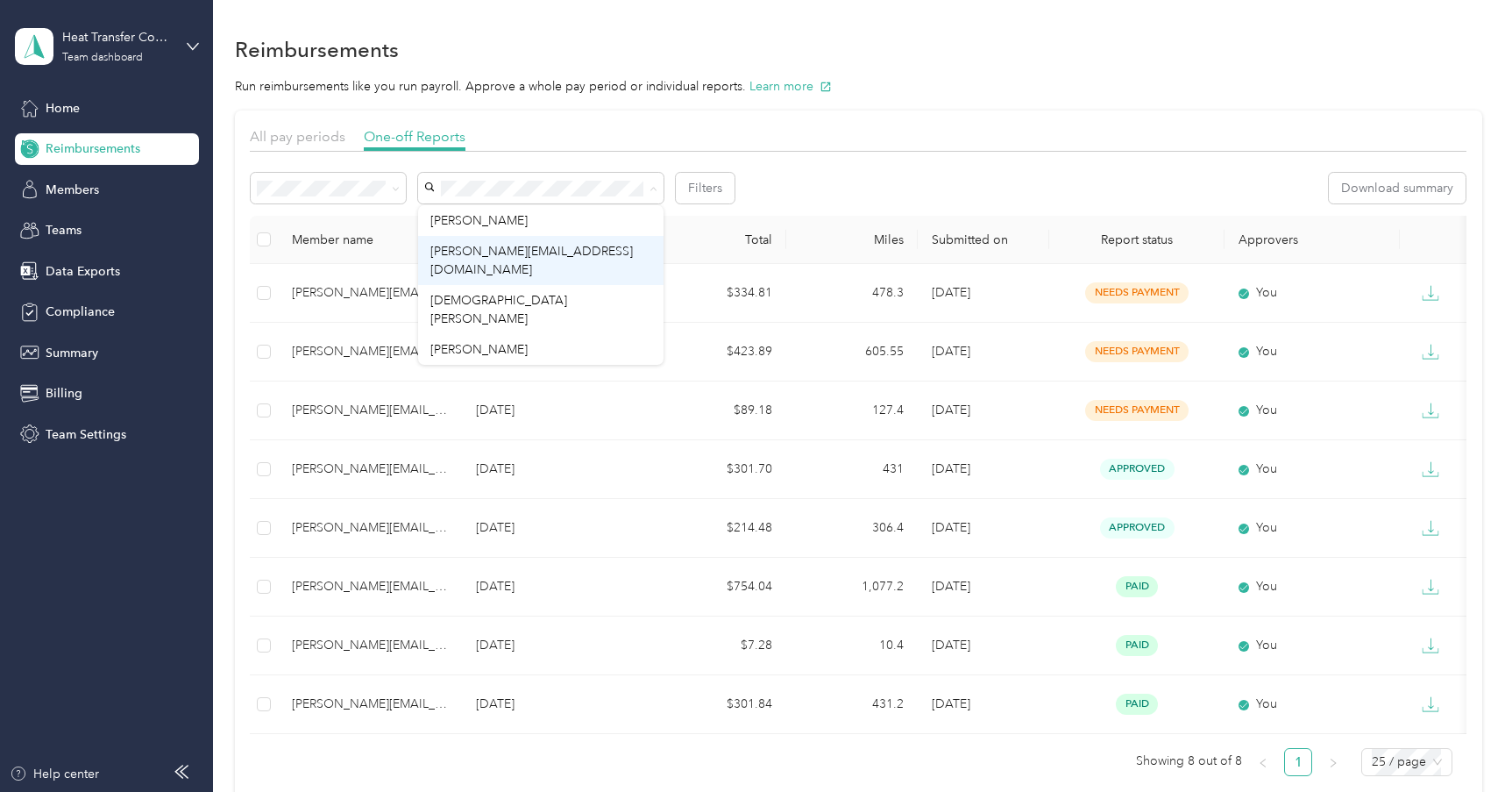
click at [523, 250] on span "[PERSON_NAME][EMAIL_ADDRESS][DOMAIN_NAME]" at bounding box center [531, 261] width 202 height 33
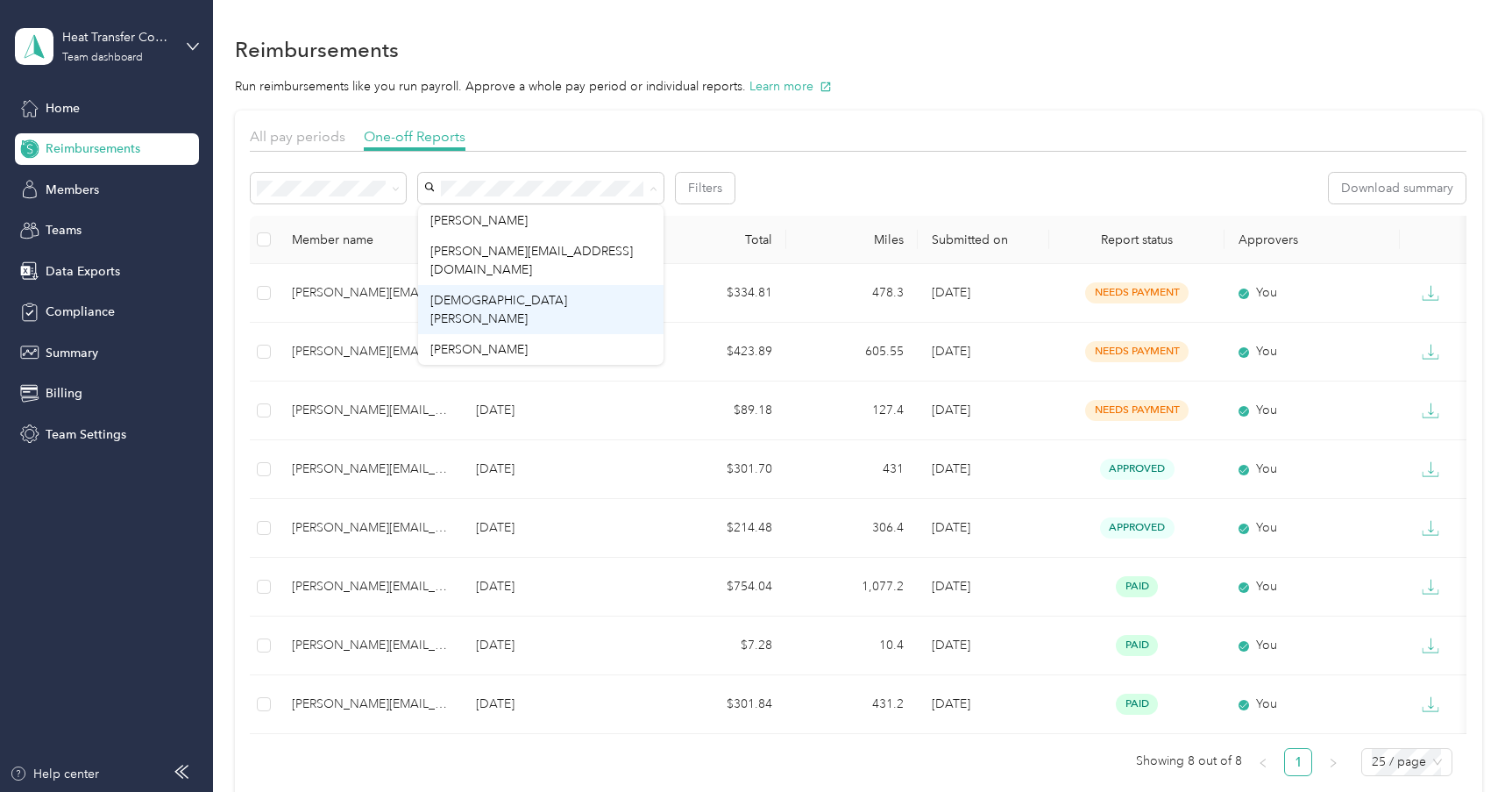
click at [561, 291] on div "Jesus Quintero" at bounding box center [541, 310] width 221 height 37
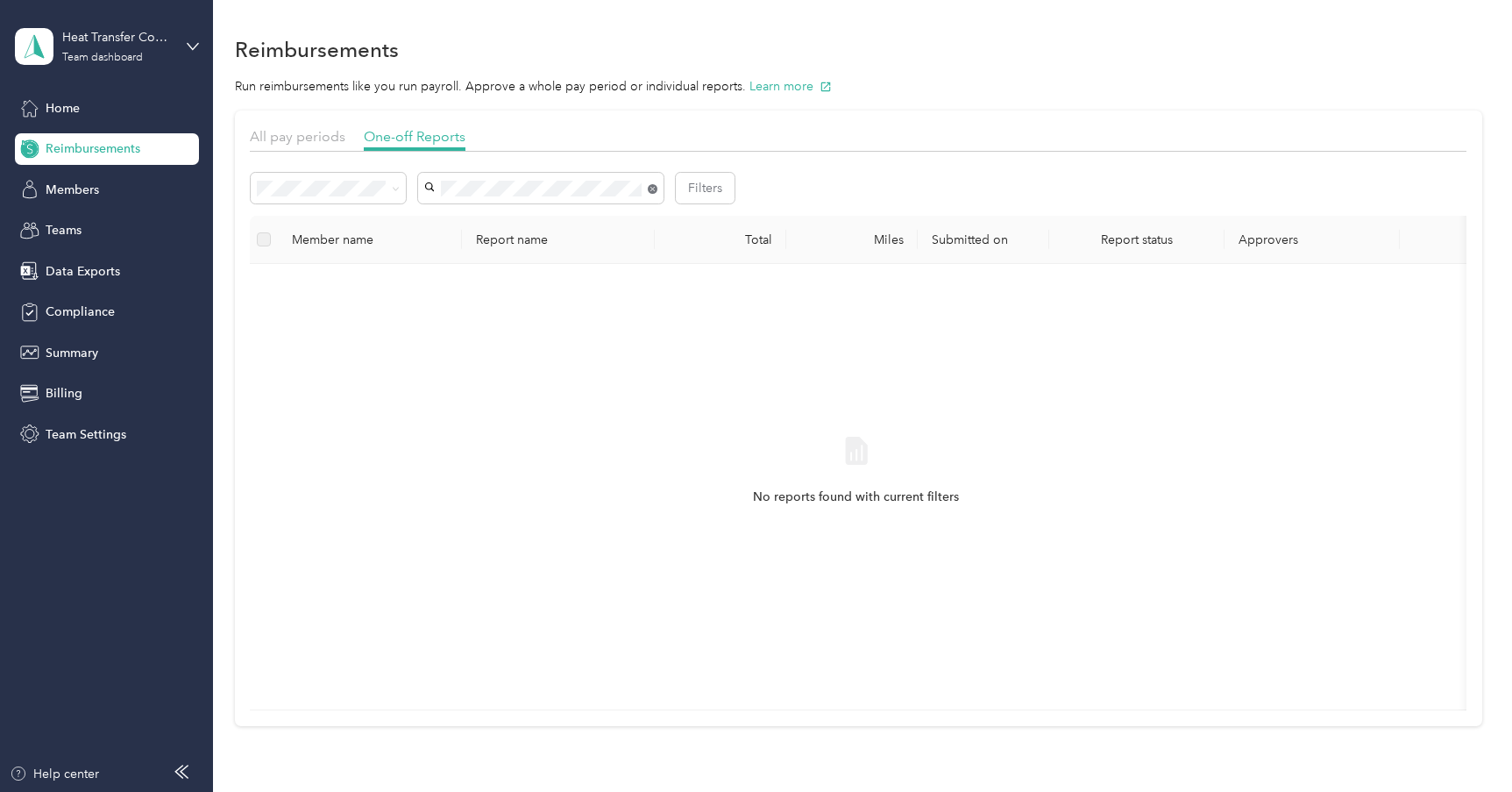
click at [651, 190] on icon at bounding box center [652, 189] width 10 height 10
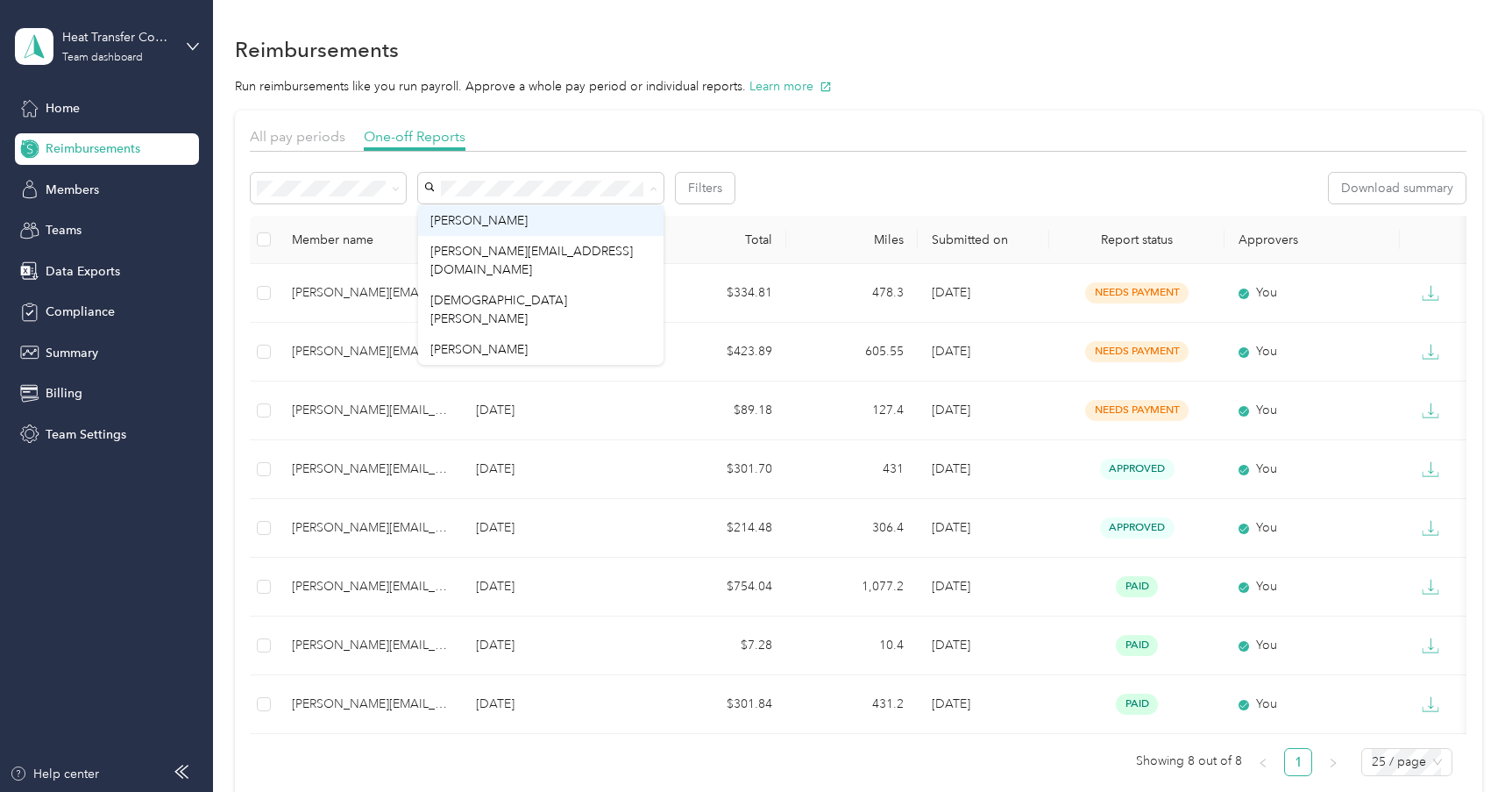
click at [503, 227] on div "Phil Haas" at bounding box center [541, 220] width 221 height 19
click at [466, 334] on li "[PERSON_NAME]" at bounding box center [540, 349] width 245 height 30
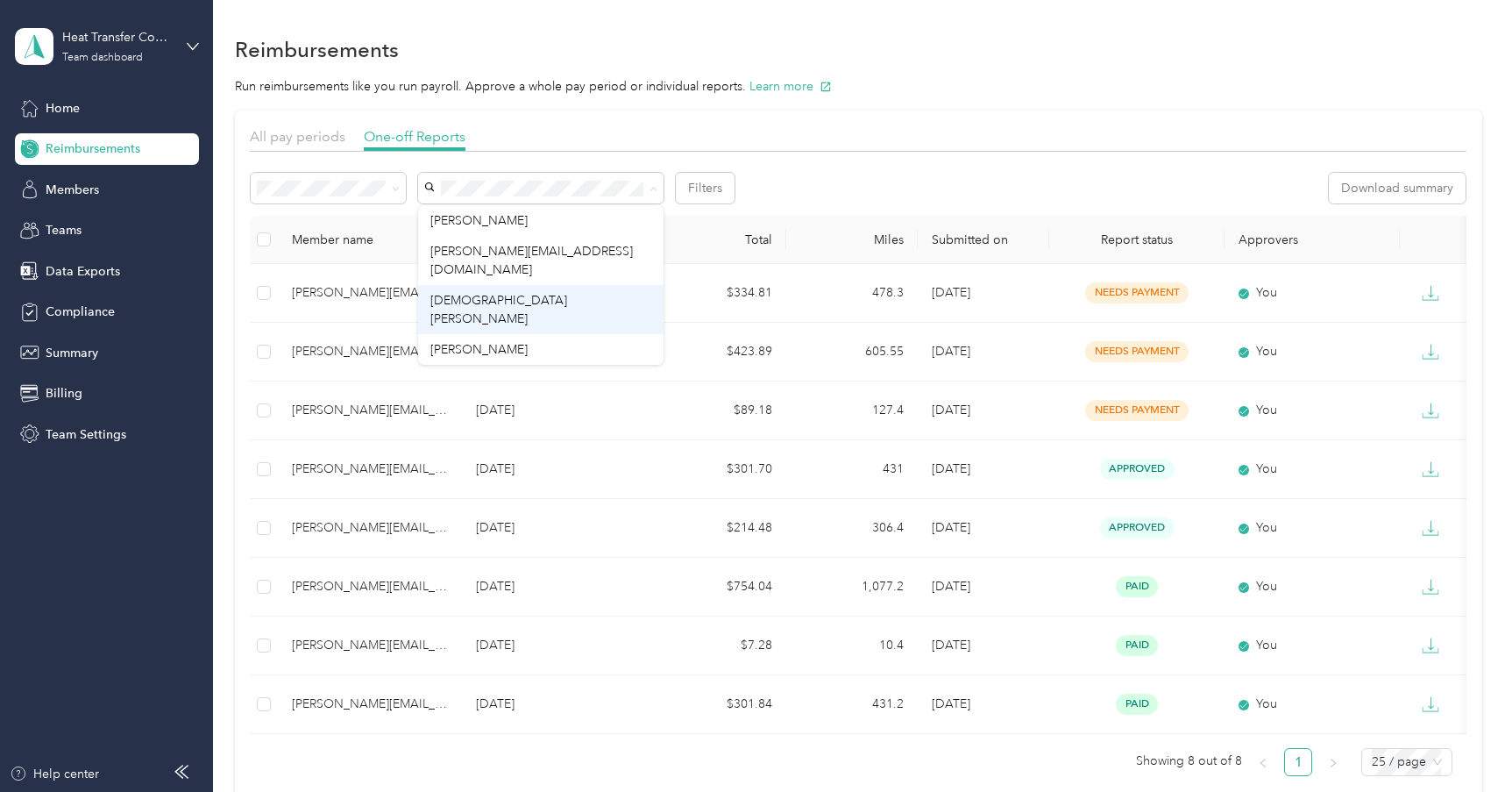
click at [552, 285] on li "Jesus Quintero" at bounding box center [540, 310] width 245 height 49
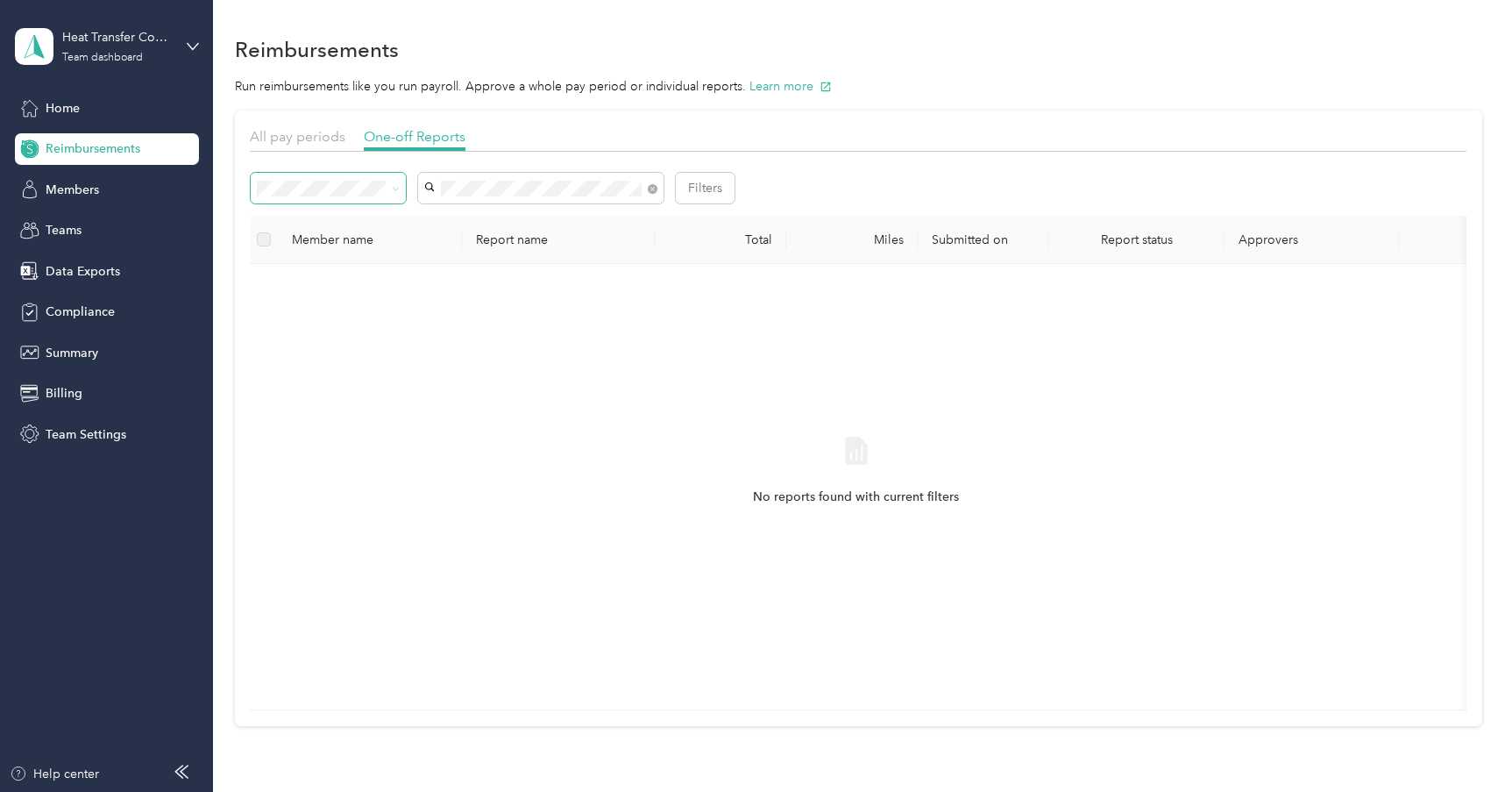
click at [391, 194] on span at bounding box center [393, 188] width 14 height 19
click at [398, 190] on icon at bounding box center [396, 188] width 8 height 8
click at [472, 351] on div "No reports found with current filters" at bounding box center [856, 486] width 1185 height 417
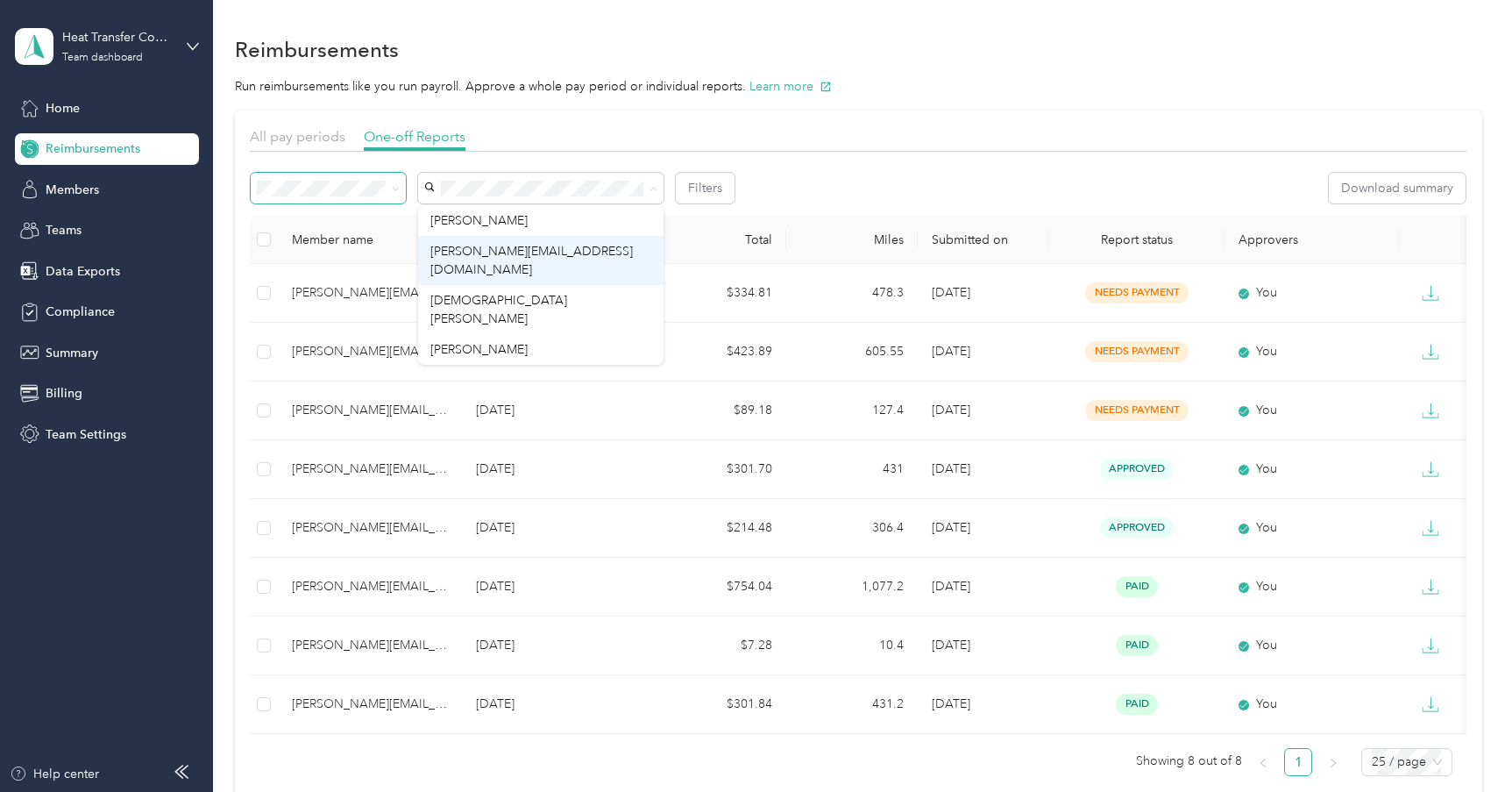
click at [511, 251] on span "[PERSON_NAME][EMAIL_ADDRESS][DOMAIN_NAME]" at bounding box center [531, 261] width 202 height 33
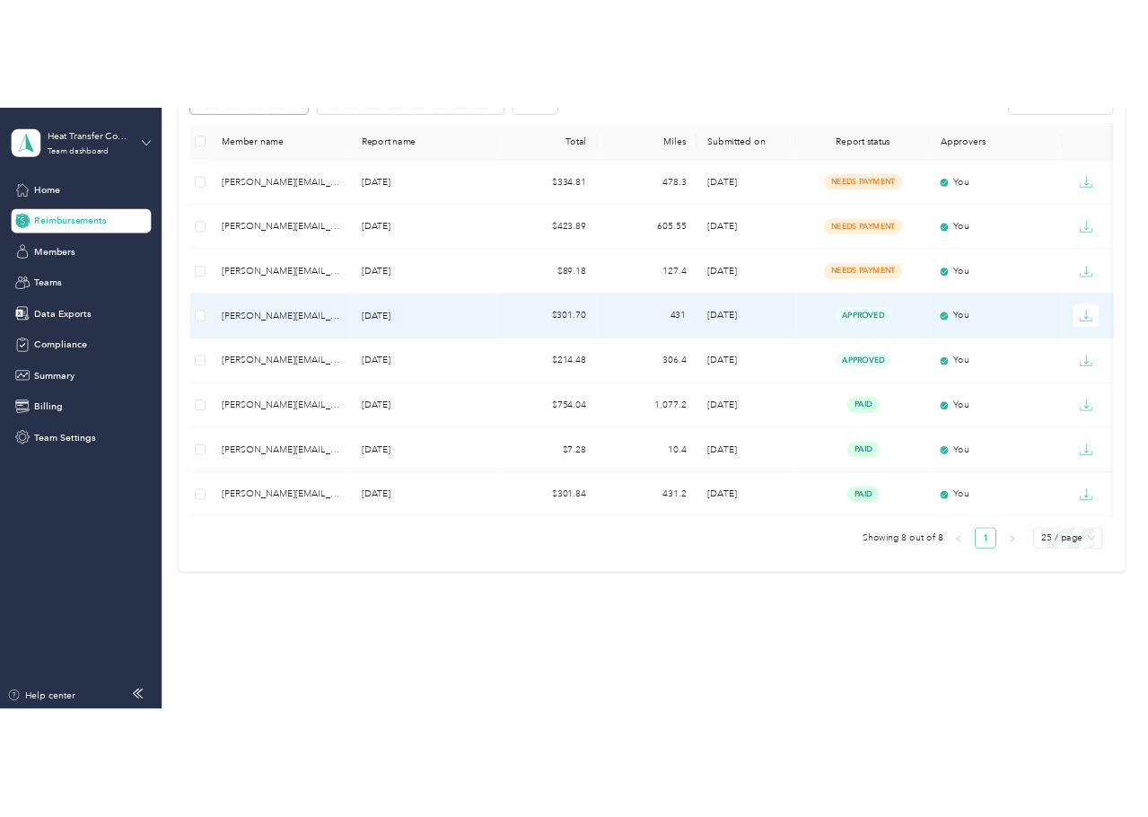
scroll to position [33, 0]
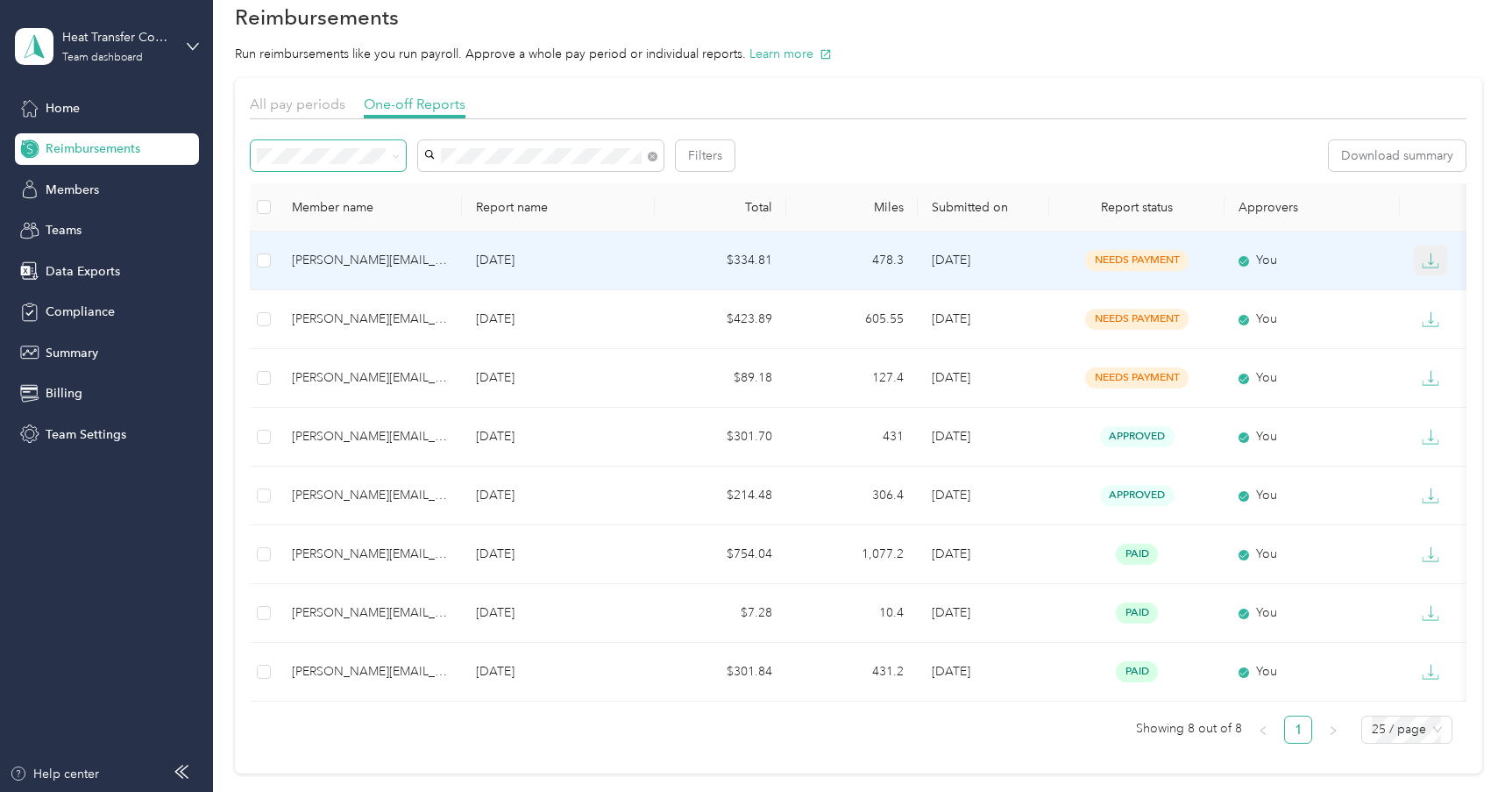
click at [1206, 253] on icon "button" at bounding box center [1431, 261] width 18 height 18
click at [1206, 354] on div "EXCEL" at bounding box center [1445, 354] width 37 height 19
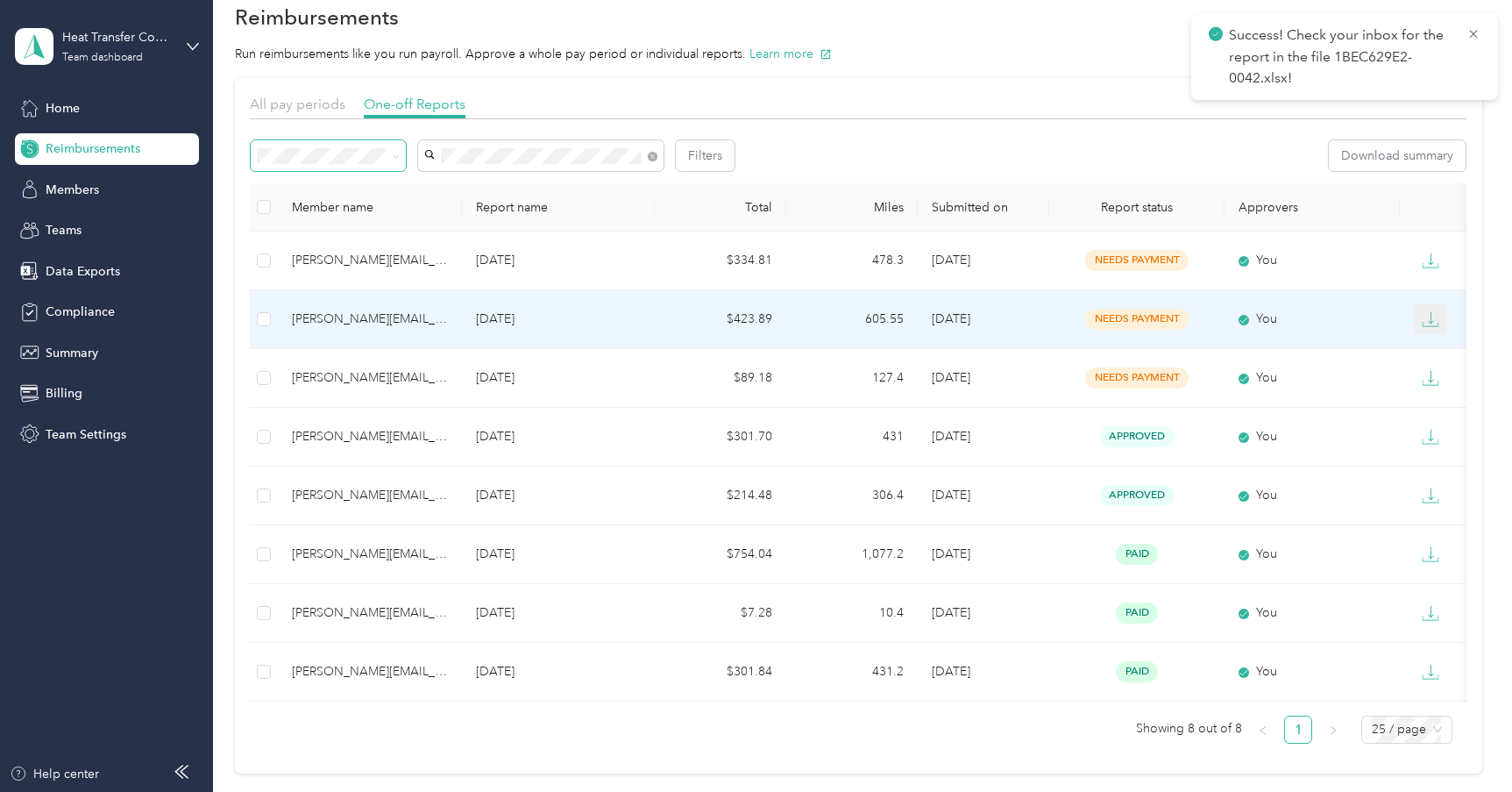
click at [1206, 313] on icon "button" at bounding box center [1431, 319] width 18 height 18
click at [1206, 411] on div "EXCEL" at bounding box center [1445, 412] width 37 height 19
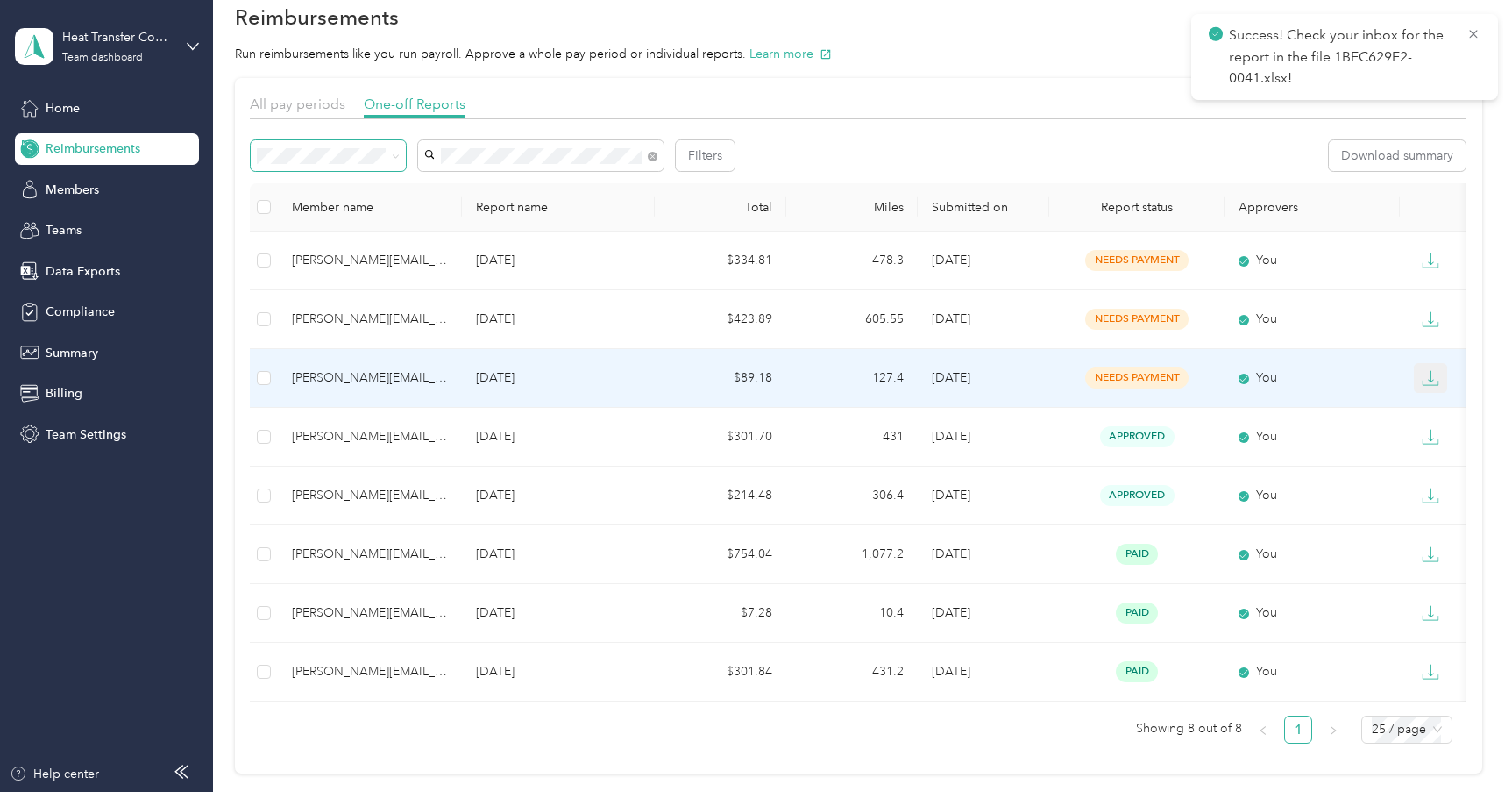
click at [1206, 376] on icon "button" at bounding box center [1431, 378] width 18 height 18
click at [1206, 472] on div "EXCEL" at bounding box center [1445, 471] width 37 height 19
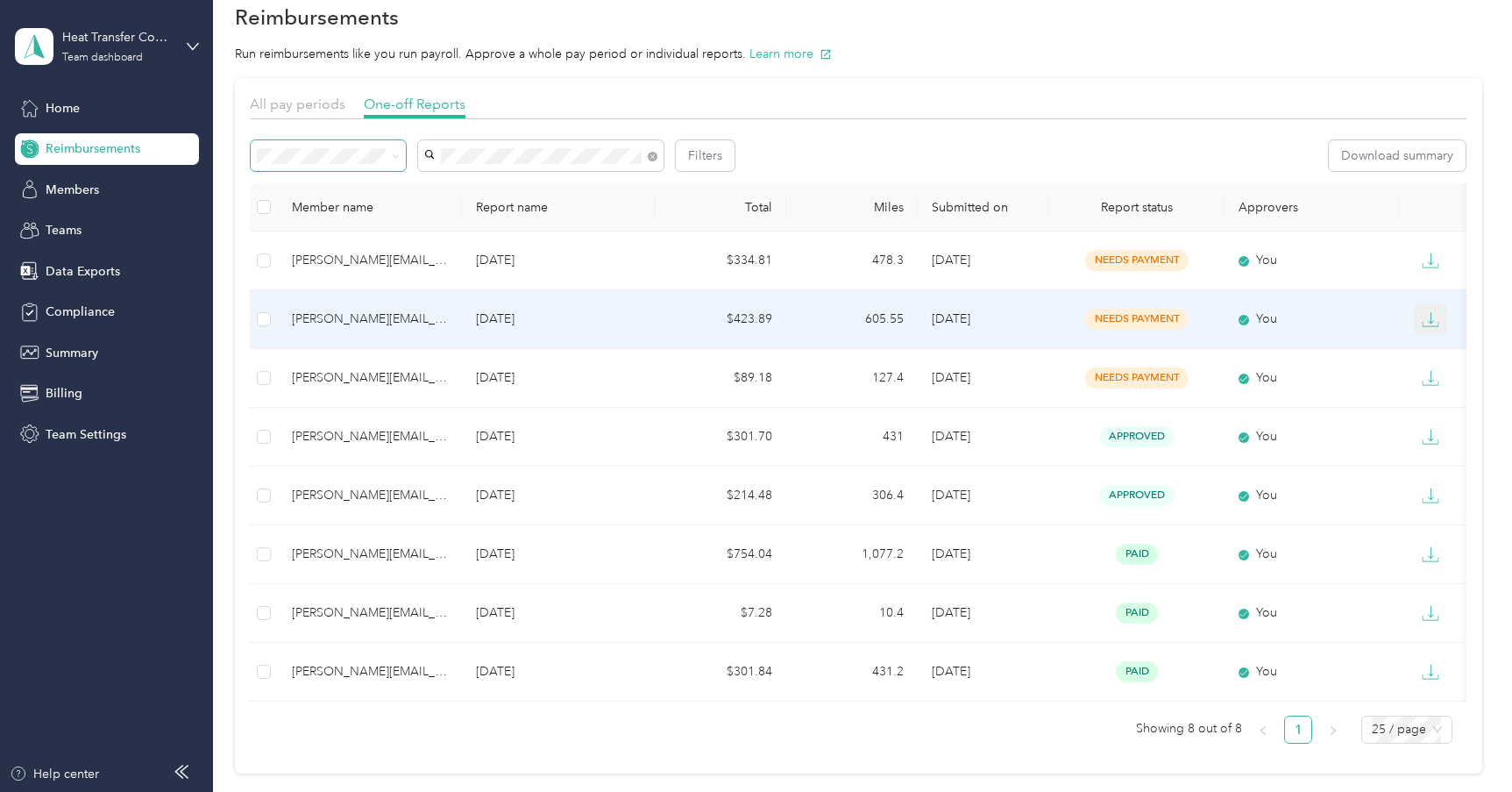
click at [1206, 319] on icon "button" at bounding box center [1430, 317] width 5 height 13
click at [1206, 414] on div "EXCEL" at bounding box center [1445, 412] width 37 height 19
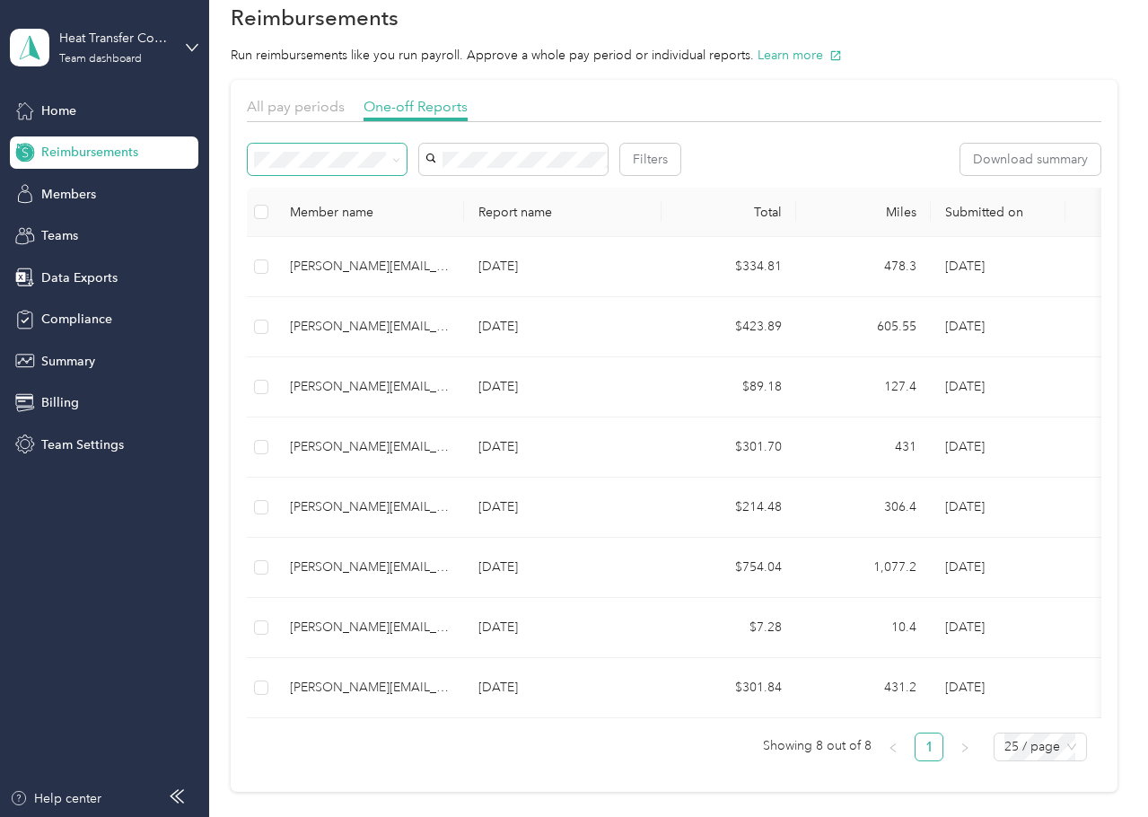
click at [196, 37] on div "Heat Transfer Company Team dashboard" at bounding box center [104, 47] width 189 height 63
click at [73, 216] on div "Log out" at bounding box center [249, 229] width 454 height 31
